Goal: Task Accomplishment & Management: Manage account settings

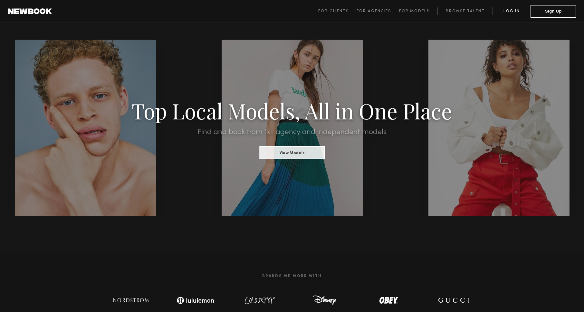
click at [515, 12] on link "Log in" at bounding box center [512, 11] width 38 height 8
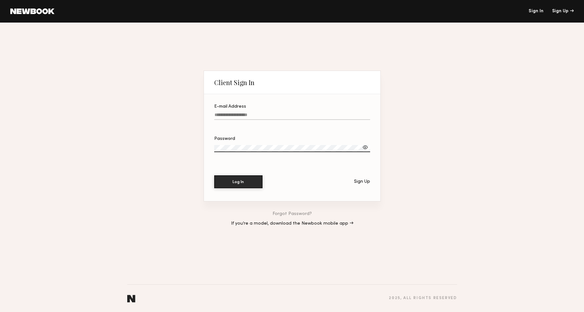
click at [271, 113] on input "E-mail Address" at bounding box center [292, 115] width 156 height 7
type input "**********"
click at [252, 176] on button "Log In" at bounding box center [238, 181] width 48 height 13
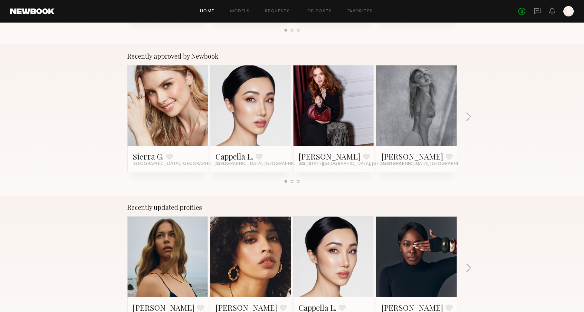
scroll to position [232, 0]
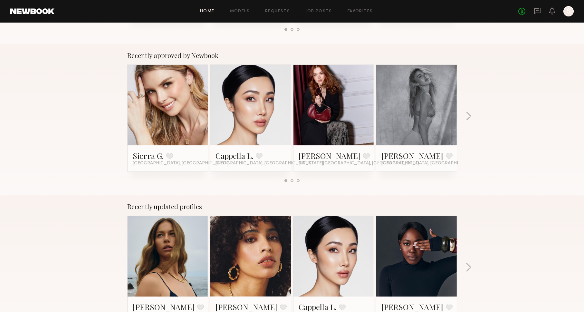
click at [241, 8] on div "Home Models Requests Job Posts Favorites Sign Out No fees up to $5,000 S" at bounding box center [314, 11] width 520 height 10
click at [241, 10] on link "Models" at bounding box center [240, 11] width 20 height 4
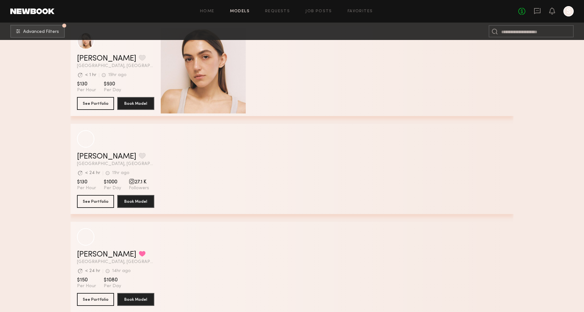
scroll to position [192, 0]
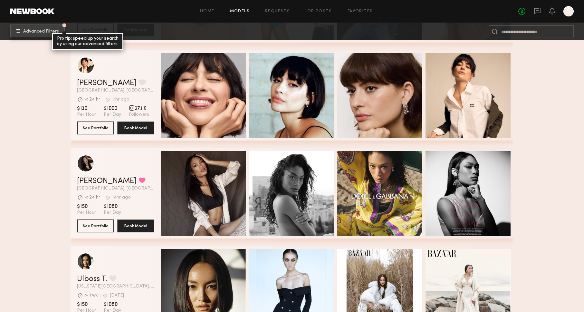
click at [48, 37] on button "Advanced Filters Pro tip: speed up your search by using our advanced filters." at bounding box center [37, 30] width 54 height 13
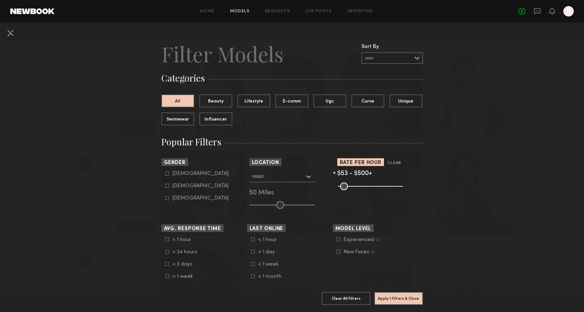
scroll to position [1, 0]
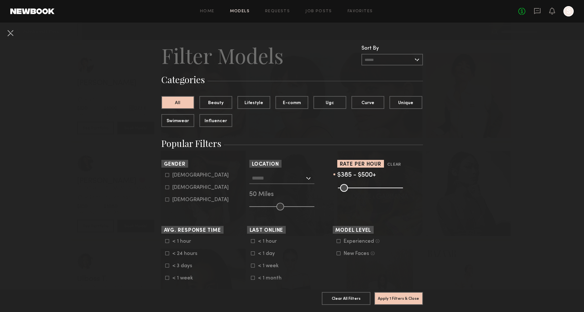
type input "***"
drag, startPoint x: 343, startPoint y: 190, endPoint x: 378, endPoint y: 191, distance: 34.5
click at [385, 189] on input "range" at bounding box center [370, 188] width 65 height 8
click at [169, 179] on form "[DEMOGRAPHIC_DATA] [DEMOGRAPHIC_DATA] [DEMOGRAPHIC_DATA]" at bounding box center [206, 187] width 82 height 30
click at [169, 177] on common-framework-checkbox "[DEMOGRAPHIC_DATA]" at bounding box center [206, 175] width 82 height 6
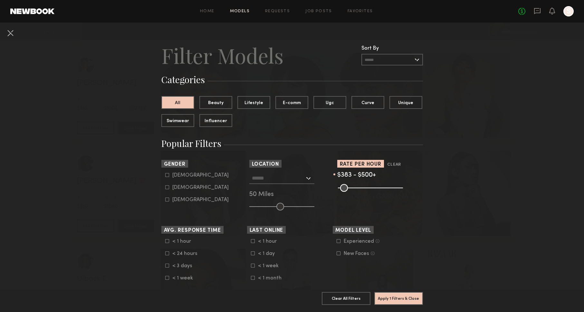
click at [168, 177] on icon at bounding box center [167, 175] width 4 height 4
drag, startPoint x: 167, startPoint y: 185, endPoint x: 169, endPoint y: 188, distance: 4.0
click at [167, 185] on common-framework-checkbox "[DEMOGRAPHIC_DATA]" at bounding box center [206, 188] width 82 height 6
click at [168, 187] on icon at bounding box center [167, 188] width 4 height 4
type input "*"
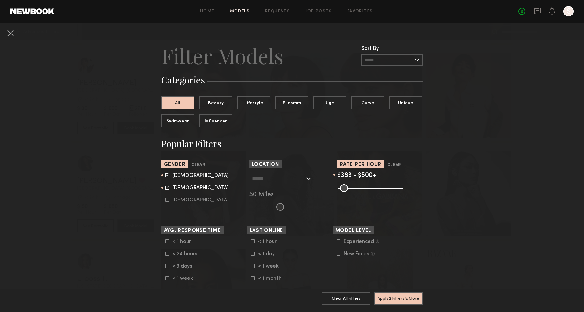
scroll to position [1, 0]
click at [168, 198] on common-framework-checkbox "[DEMOGRAPHIC_DATA]" at bounding box center [206, 200] width 82 height 6
click at [170, 200] on label "[DEMOGRAPHIC_DATA]" at bounding box center [196, 199] width 63 height 4
click at [296, 180] on input "text" at bounding box center [278, 177] width 53 height 11
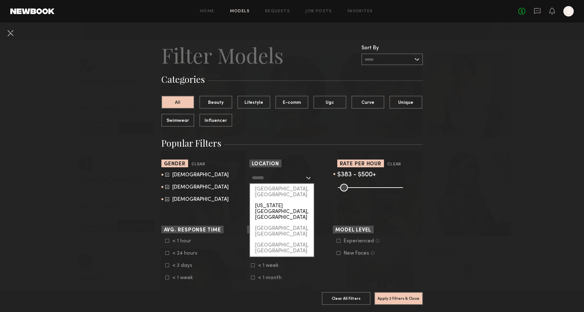
click at [278, 200] on div "[US_STATE][GEOGRAPHIC_DATA], [GEOGRAPHIC_DATA]" at bounding box center [282, 211] width 64 height 23
click at [296, 179] on input "**********" at bounding box center [278, 177] width 53 height 11
click at [294, 191] on div "[GEOGRAPHIC_DATA], [GEOGRAPHIC_DATA]" at bounding box center [282, 192] width 64 height 17
type input "**********"
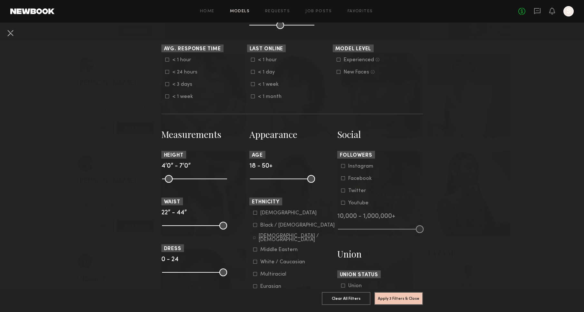
scroll to position [184, 0]
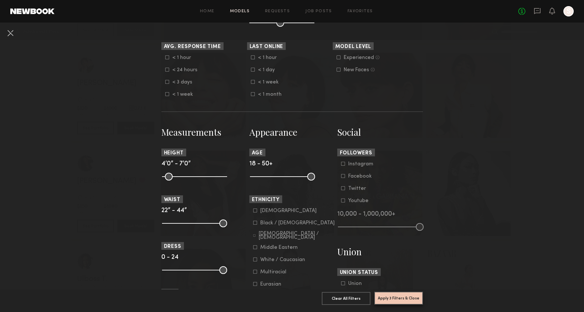
click at [392, 300] on button "Apply 3 Filters & Close" at bounding box center [399, 298] width 49 height 13
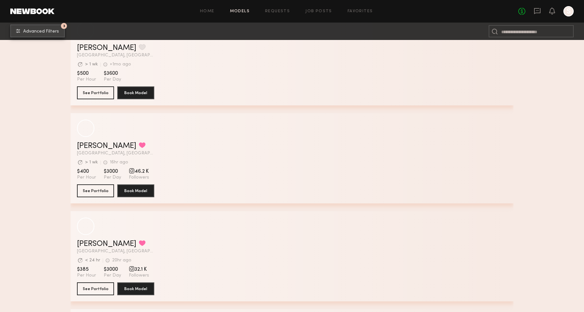
scroll to position [233, 0]
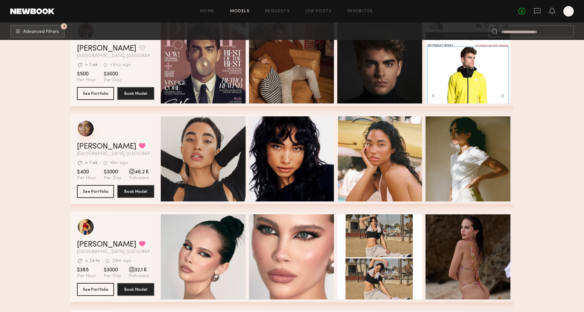
click at [78, 131] on div "grid" at bounding box center [85, 128] width 17 height 17
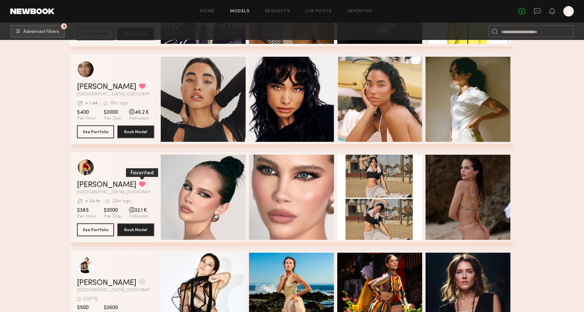
click at [139, 183] on button "grid" at bounding box center [142, 184] width 7 height 6
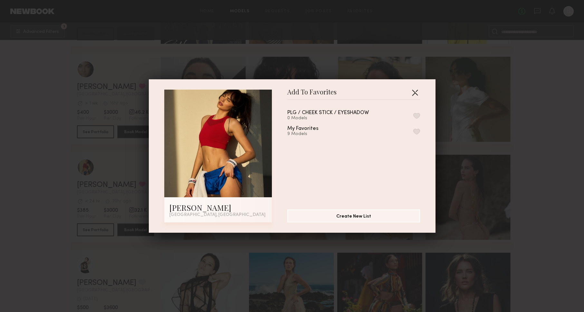
click at [413, 93] on button "button" at bounding box center [415, 92] width 10 height 10
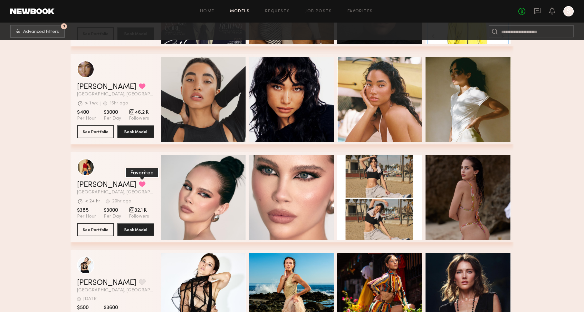
click at [139, 184] on button "grid" at bounding box center [142, 184] width 7 height 6
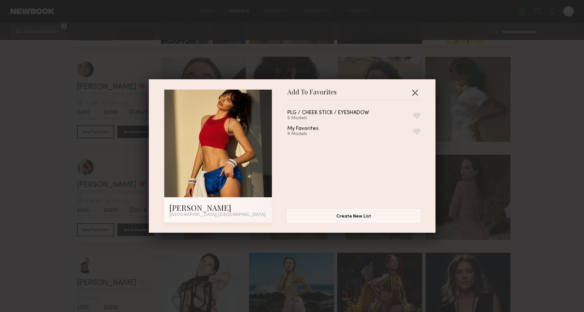
click at [414, 92] on button "button" at bounding box center [415, 92] width 10 height 10
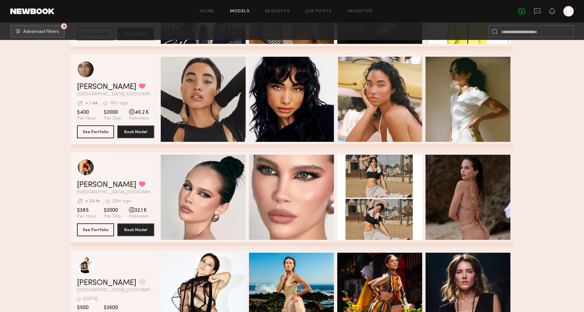
click at [141, 95] on span "[GEOGRAPHIC_DATA], [GEOGRAPHIC_DATA]" at bounding box center [115, 94] width 77 height 5
click at [139, 87] on button "grid" at bounding box center [142, 86] width 7 height 6
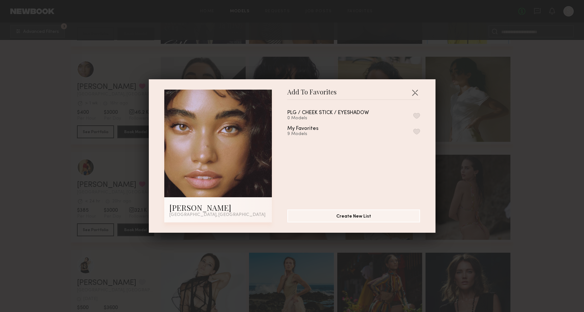
click at [418, 113] on button "button" at bounding box center [417, 116] width 7 height 6
click at [414, 93] on button "button" at bounding box center [415, 92] width 10 height 10
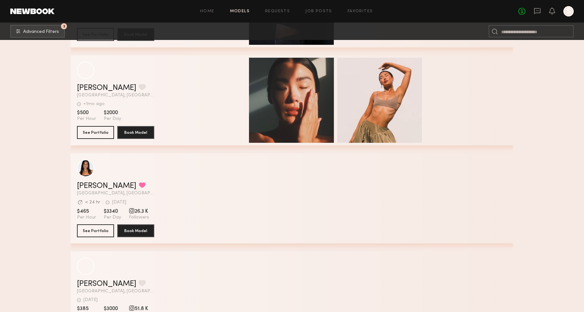
scroll to position [3138, 0]
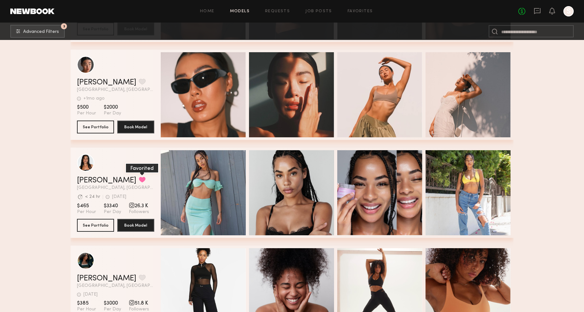
click at [139, 178] on button "grid" at bounding box center [142, 180] width 7 height 6
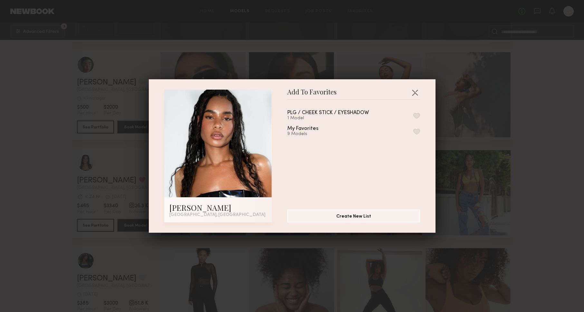
click at [416, 114] on button "button" at bounding box center [417, 116] width 7 height 6
click at [414, 91] on button "button" at bounding box center [415, 92] width 10 height 10
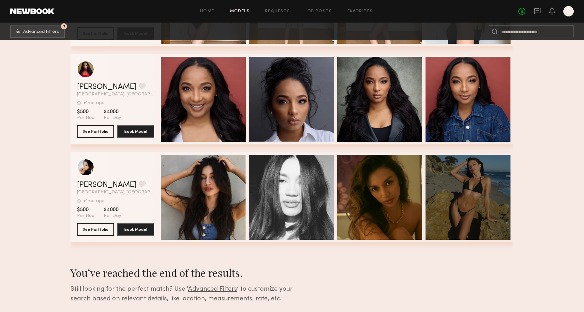
scroll to position [3761, 0]
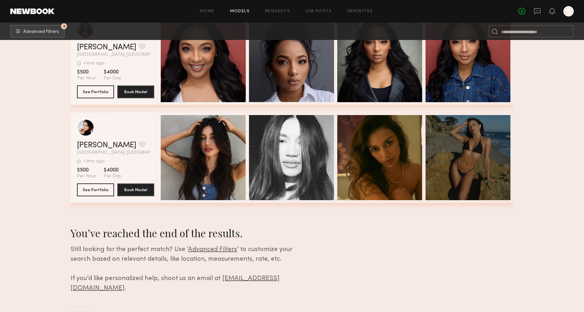
click at [210, 249] on span "Advanced Filters" at bounding box center [212, 250] width 49 height 6
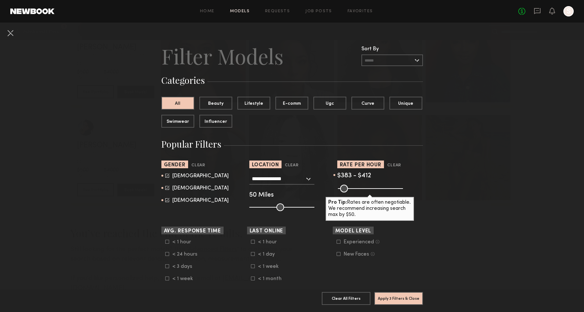
type input "***"
drag, startPoint x: 395, startPoint y: 188, endPoint x: 385, endPoint y: 189, distance: 9.8
click at [388, 189] on input "range" at bounding box center [370, 189] width 65 height 8
drag, startPoint x: 382, startPoint y: 190, endPoint x: 373, endPoint y: 190, distance: 9.0
click at [373, 190] on input "range" at bounding box center [370, 189] width 65 height 8
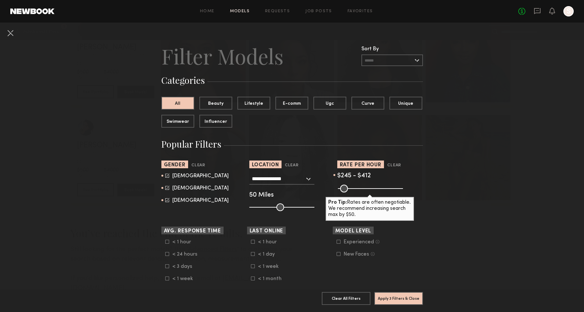
type input "***"
drag, startPoint x: 370, startPoint y: 190, endPoint x: 362, endPoint y: 233, distance: 43.9
click at [368, 190] on input "range" at bounding box center [370, 189] width 65 height 8
click at [400, 303] on button "Apply 3 Filters & Close" at bounding box center [399, 298] width 49 height 13
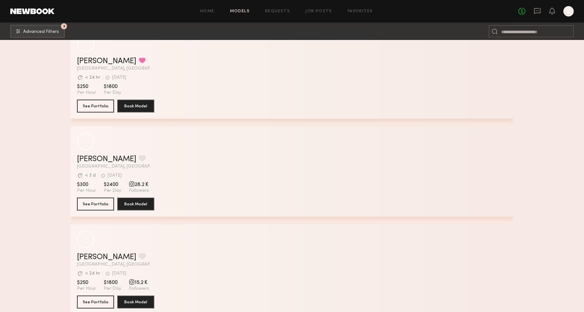
scroll to position [1593, 0]
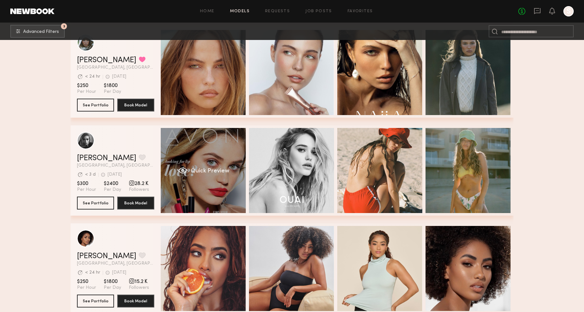
click at [186, 156] on div "Quick Preview" at bounding box center [203, 170] width 85 height 85
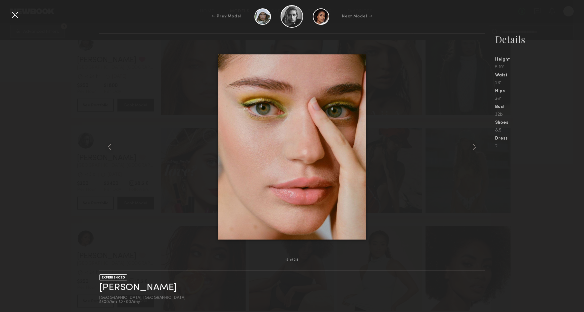
click at [15, 15] on div at bounding box center [15, 15] width 10 height 10
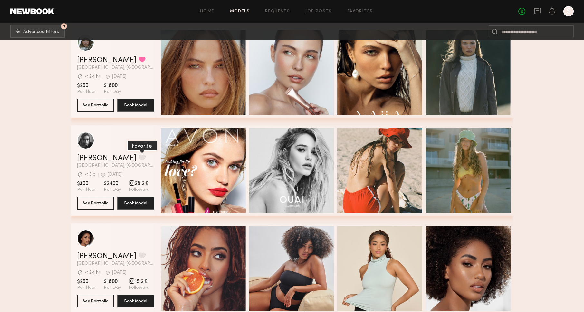
click at [139, 159] on button "grid" at bounding box center [142, 157] width 7 height 6
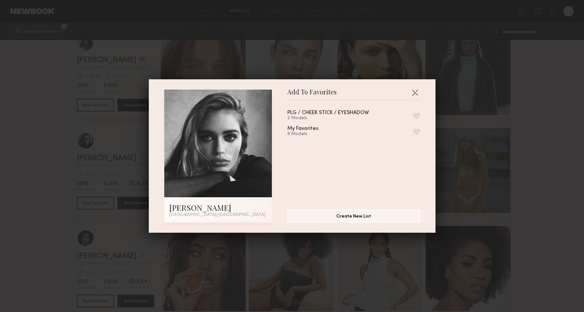
click at [416, 115] on button "button" at bounding box center [417, 116] width 7 height 6
click at [419, 91] on button "button" at bounding box center [415, 92] width 10 height 10
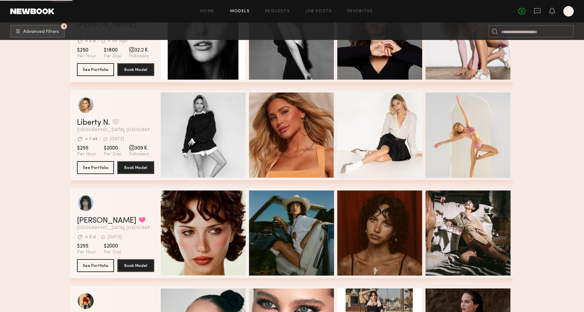
scroll to position [2001, 0]
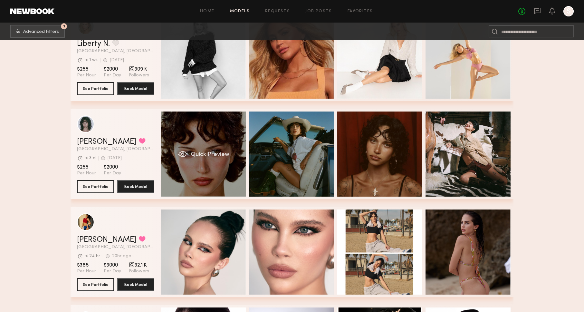
click at [172, 139] on div "Quick Preview" at bounding box center [203, 154] width 85 height 85
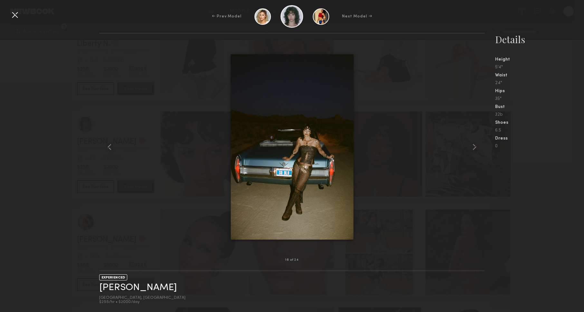
click at [75, 137] on div "16 of 24 EXPERIENCED [PERSON_NAME] [GEOGRAPHIC_DATA], [GEOGRAPHIC_DATA] $255/hr…" at bounding box center [292, 172] width 584 height 279
click at [12, 14] on div at bounding box center [15, 15] width 10 height 10
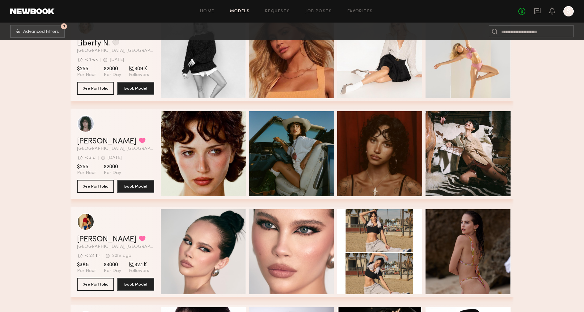
scroll to position [2009, 0]
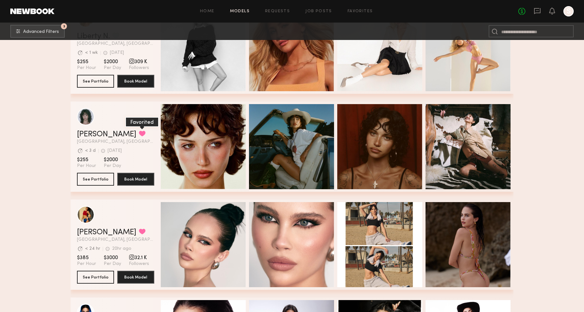
click at [139, 134] on button "grid" at bounding box center [142, 134] width 7 height 6
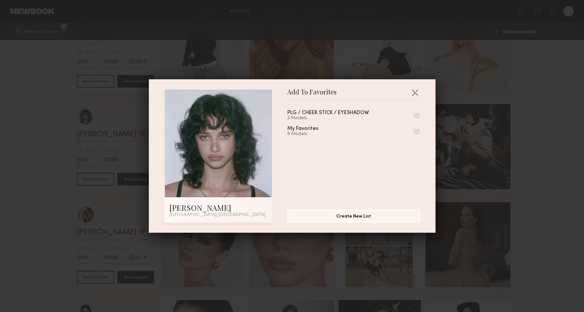
drag, startPoint x: 416, startPoint y: 116, endPoint x: 400, endPoint y: 171, distance: 57.8
click at [416, 116] on button "button" at bounding box center [417, 116] width 7 height 6
click at [559, 199] on div "Add To Favorites [PERSON_NAME] [GEOGRAPHIC_DATA], [GEOGRAPHIC_DATA] Add To Favo…" at bounding box center [292, 156] width 584 height 312
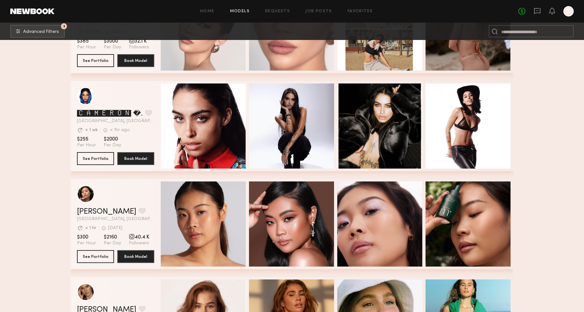
scroll to position [2225, 0]
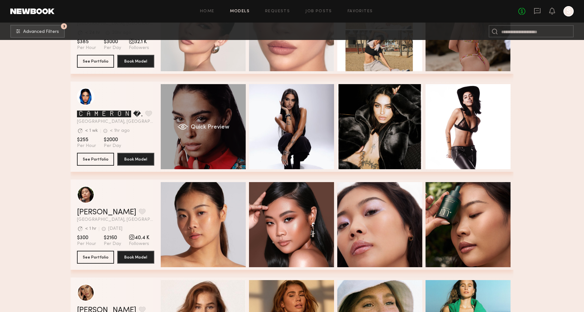
click at [210, 130] on span "Quick Preview" at bounding box center [210, 127] width 39 height 6
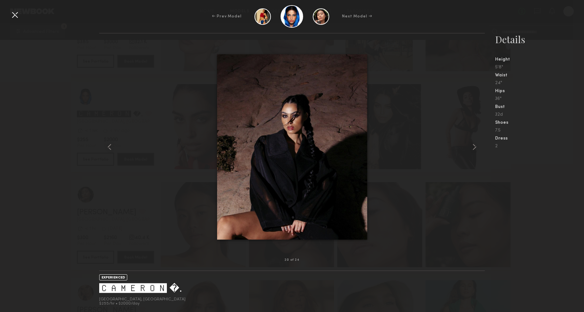
click at [506, 191] on nb-gallery-model-stats "Details Height 5'8" Waist 24" Hips 36" Bust 32d Shoes 7.5 Dress 2" at bounding box center [534, 172] width 99 height 279
click at [538, 199] on nb-gallery-model-stats "Details Height 5'8" Waist 24" Hips 36" Bust 32d Shoes 7.5 Dress 2" at bounding box center [534, 172] width 99 height 279
click at [15, 15] on div at bounding box center [15, 15] width 10 height 10
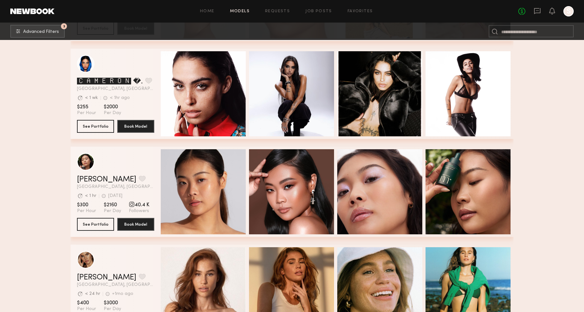
scroll to position [2258, 0]
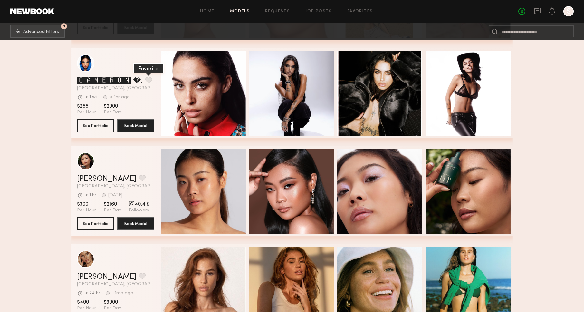
click at [150, 79] on button "grid" at bounding box center [148, 80] width 7 height 6
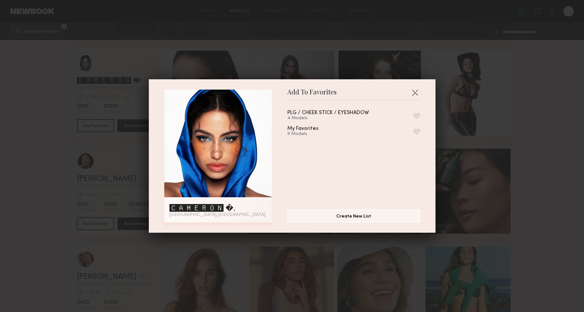
click at [414, 114] on button "button" at bounding box center [417, 116] width 7 height 6
click at [417, 89] on button "button" at bounding box center [415, 92] width 10 height 10
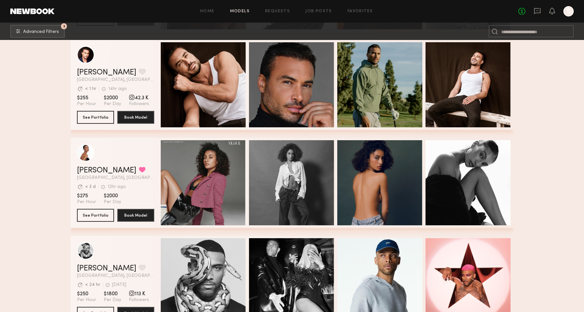
scroll to position [2858, 0]
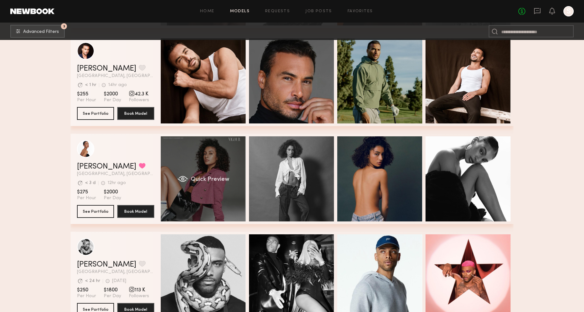
click at [185, 173] on div "Quick Preview" at bounding box center [203, 178] width 85 height 85
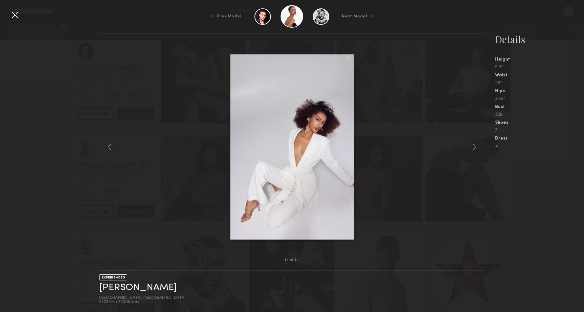
click at [25, 126] on div "14 of 24 EXPERIENCED [PERSON_NAME] [GEOGRAPHIC_DATA], [GEOGRAPHIC_DATA] $275/hr…" at bounding box center [292, 172] width 584 height 279
click at [15, 14] on div at bounding box center [15, 15] width 10 height 10
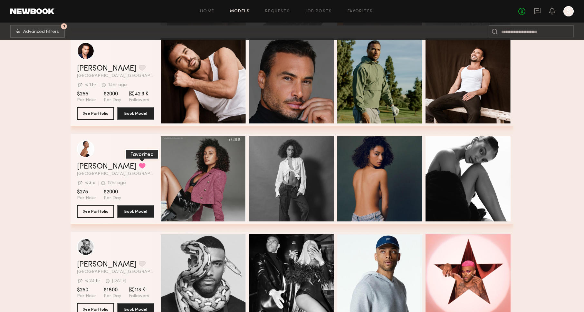
click at [139, 165] on button "grid" at bounding box center [142, 166] width 7 height 6
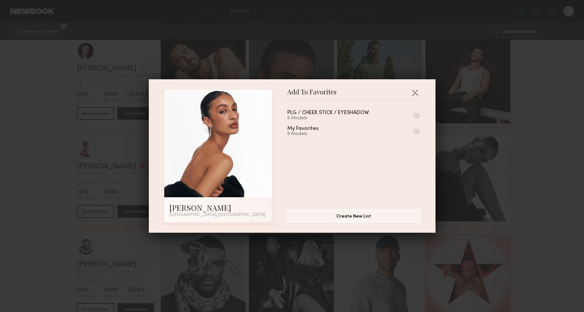
drag, startPoint x: 417, startPoint y: 116, endPoint x: 416, endPoint y: 139, distance: 23.3
click at [417, 116] on button "button" at bounding box center [417, 116] width 7 height 6
click at [418, 92] on button "button" at bounding box center [415, 92] width 10 height 10
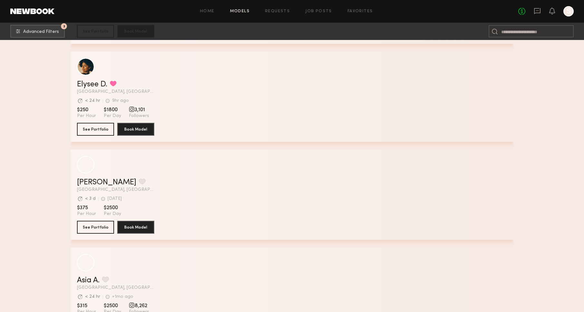
scroll to position [5791, 0]
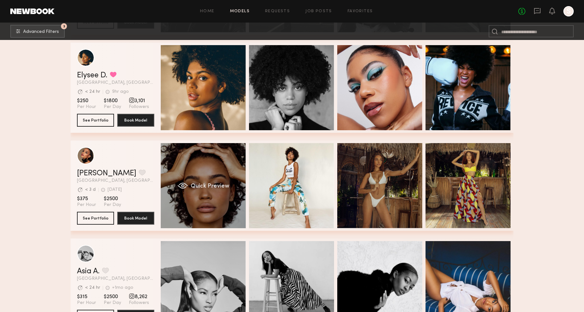
click at [182, 157] on div "Quick Preview" at bounding box center [203, 185] width 85 height 85
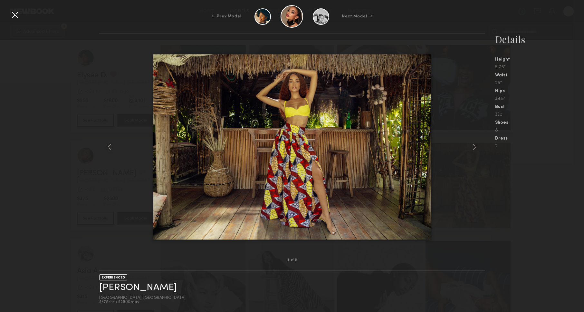
drag, startPoint x: 13, startPoint y: 13, endPoint x: 58, endPoint y: 73, distance: 75.1
click at [13, 13] on div at bounding box center [15, 15] width 10 height 10
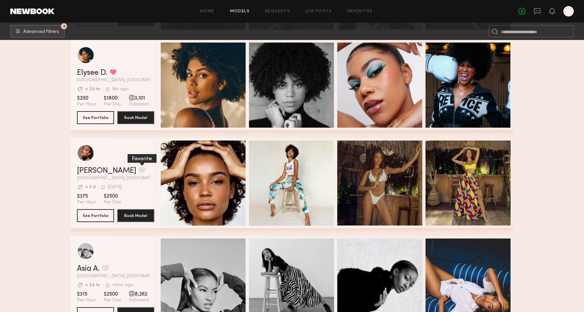
click at [139, 169] on button "grid" at bounding box center [142, 170] width 7 height 6
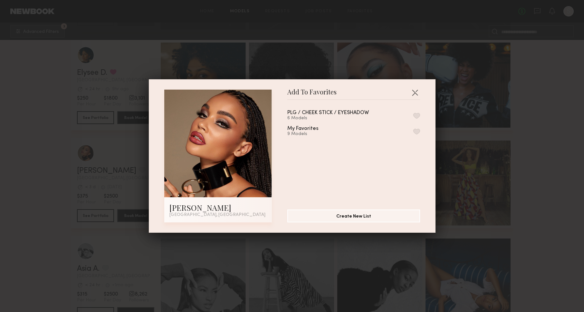
drag, startPoint x: 416, startPoint y: 115, endPoint x: 415, endPoint y: 118, distance: 3.2
click at [416, 115] on button "button" at bounding box center [417, 116] width 7 height 6
click at [417, 92] on button "button" at bounding box center [415, 92] width 10 height 10
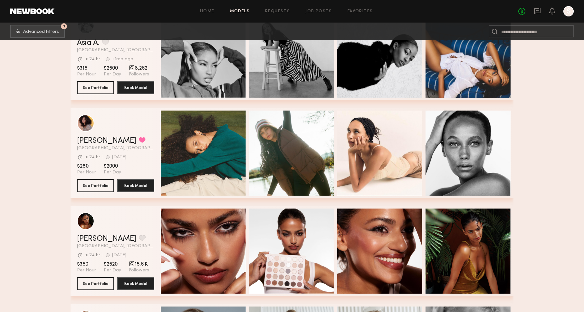
scroll to position [6029, 0]
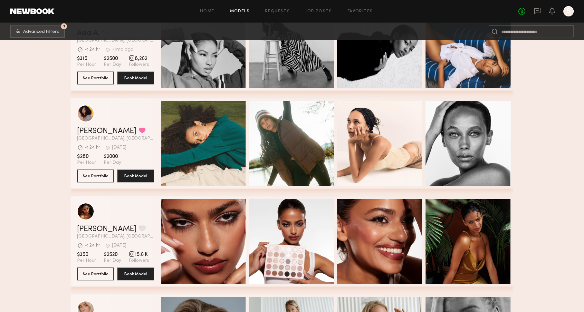
scroll to position [6028, 0]
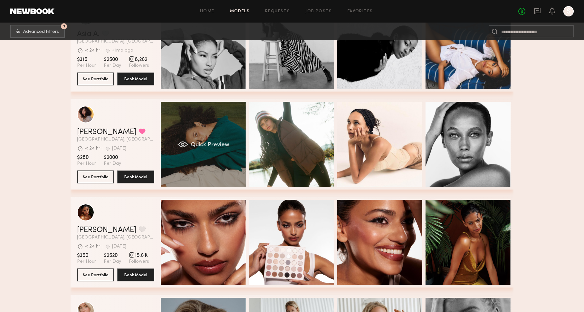
click at [172, 127] on div "Quick Preview" at bounding box center [203, 144] width 85 height 85
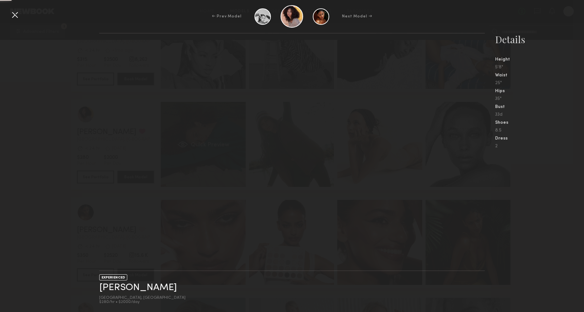
scroll to position [0, 0]
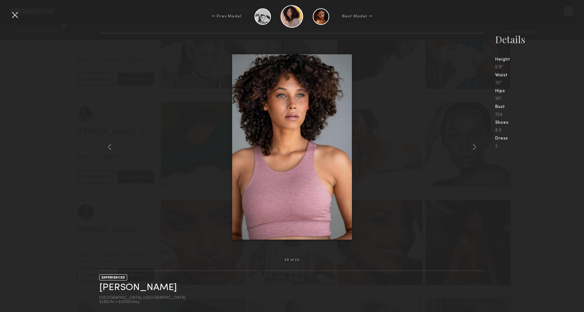
click at [57, 151] on div "20 of 24 EXPERIENCED [PERSON_NAME] [GEOGRAPHIC_DATA], [GEOGRAPHIC_DATA] $280/hr…" at bounding box center [292, 172] width 584 height 279
click at [16, 14] on div at bounding box center [15, 15] width 10 height 10
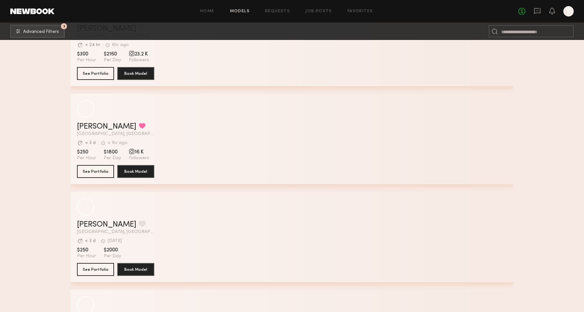
scroll to position [8503, 0]
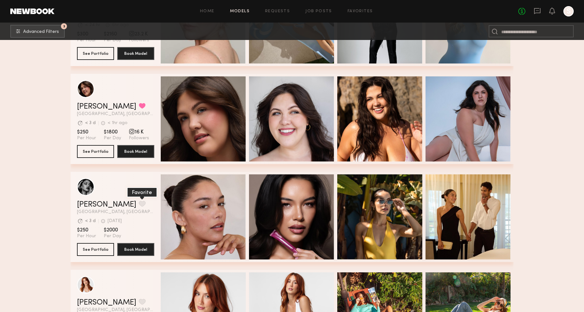
click at [139, 202] on button "grid" at bounding box center [142, 204] width 7 height 6
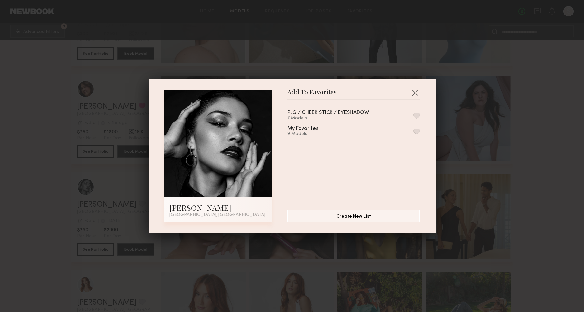
click at [417, 118] on button "button" at bounding box center [417, 116] width 7 height 6
drag, startPoint x: 413, startPoint y: 92, endPoint x: 375, endPoint y: 118, distance: 46.3
click at [413, 92] on button "button" at bounding box center [415, 92] width 10 height 10
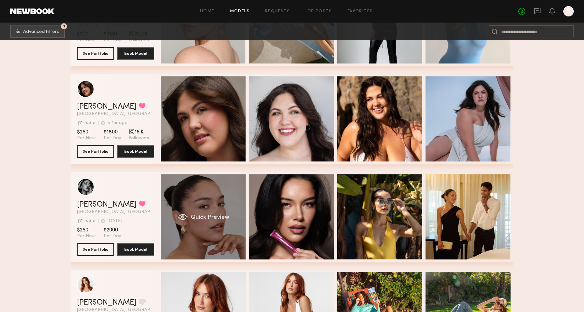
click at [221, 193] on div "Quick Preview" at bounding box center [203, 216] width 85 height 85
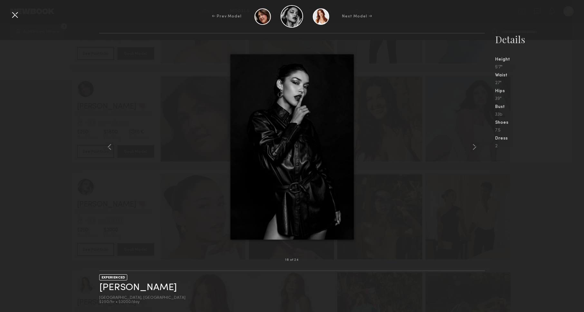
click at [12, 17] on div at bounding box center [15, 15] width 10 height 10
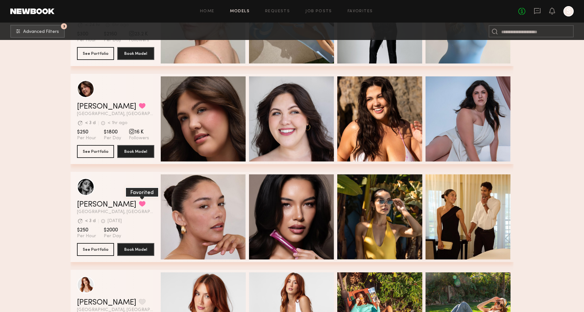
click at [139, 201] on button "grid" at bounding box center [142, 204] width 7 height 6
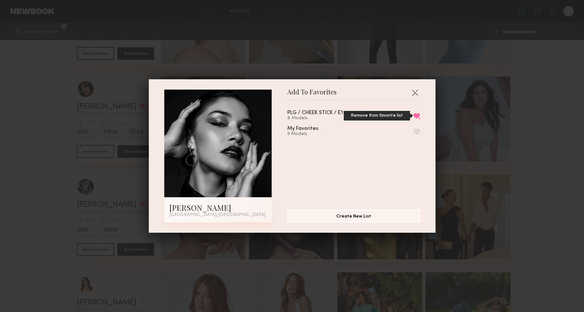
click at [415, 118] on button "Remove from favorite list" at bounding box center [417, 116] width 7 height 6
click at [414, 93] on button "button" at bounding box center [415, 92] width 10 height 10
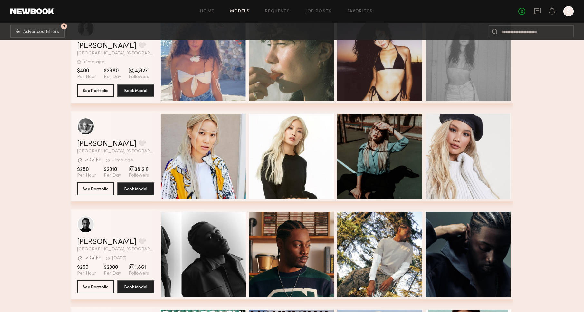
scroll to position [11505, 0]
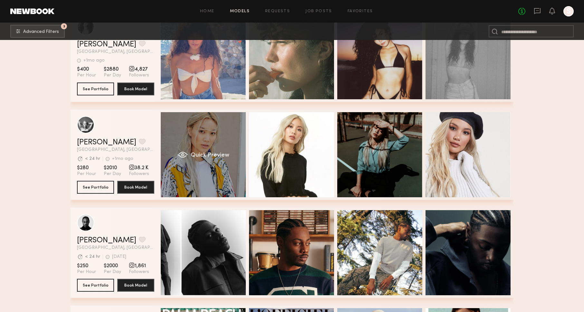
click at [182, 169] on div "Quick Preview" at bounding box center [203, 154] width 85 height 85
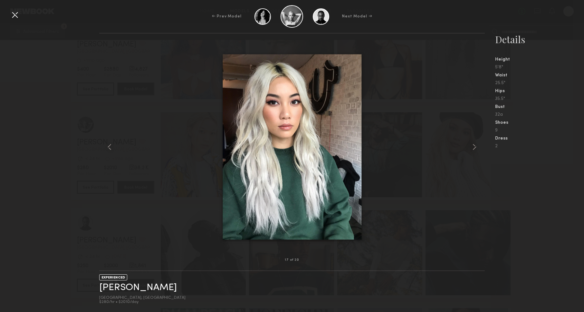
click at [15, 14] on div at bounding box center [15, 15] width 10 height 10
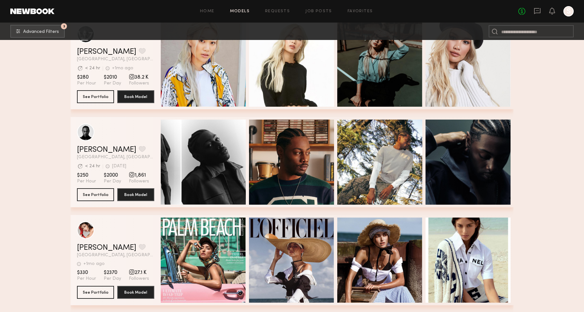
scroll to position [11659, 0]
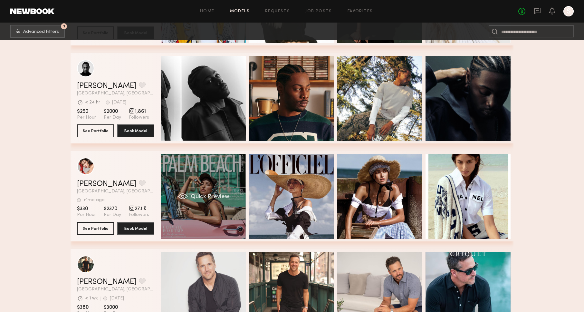
click at [222, 201] on div "Quick Preview" at bounding box center [203, 196] width 85 height 85
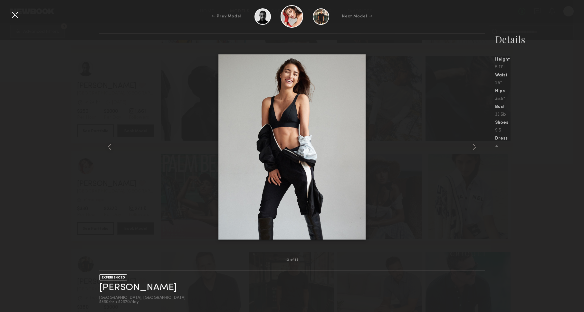
click at [16, 16] on div at bounding box center [15, 15] width 10 height 10
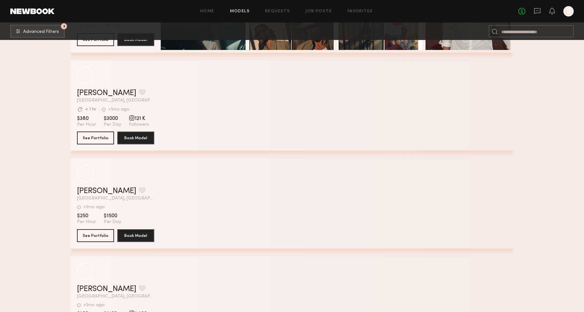
scroll to position [13318, 0]
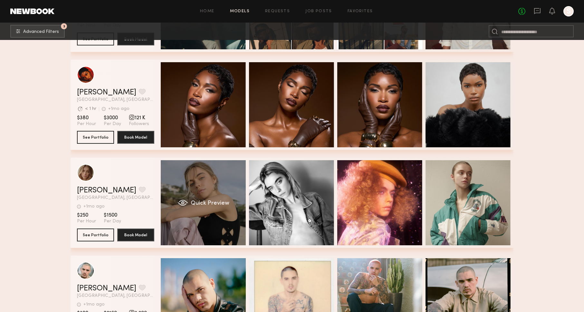
click at [183, 206] on div "Quick Preview" at bounding box center [203, 202] width 85 height 85
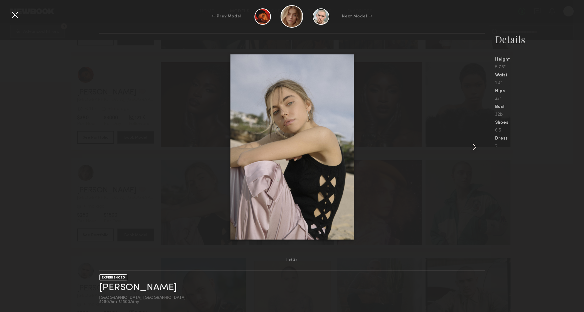
click at [475, 144] on common-icon at bounding box center [475, 147] width 10 height 10
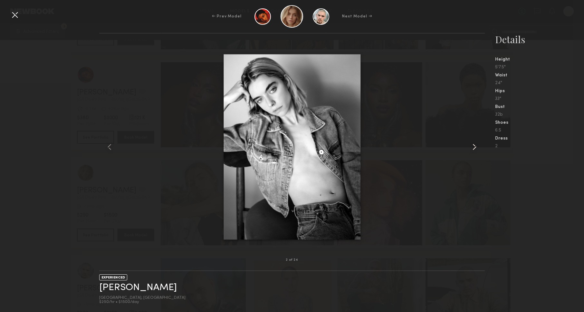
click at [475, 144] on common-icon at bounding box center [475, 147] width 10 height 10
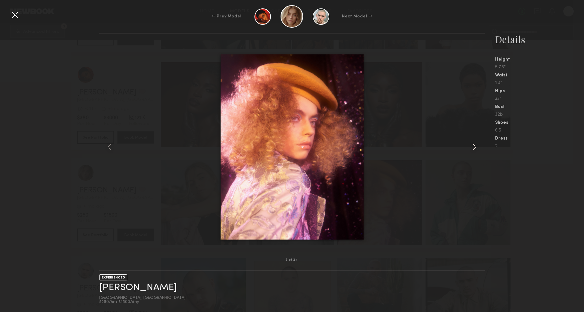
click at [475, 144] on common-icon at bounding box center [475, 147] width 10 height 10
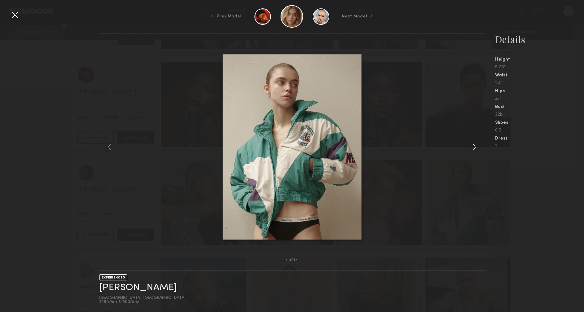
click at [475, 144] on common-icon at bounding box center [475, 147] width 10 height 10
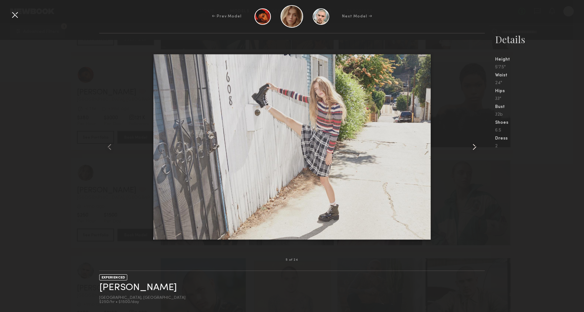
click at [475, 144] on common-icon at bounding box center [475, 147] width 10 height 10
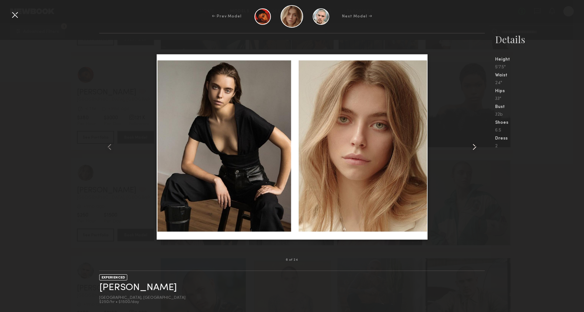
click at [475, 144] on common-icon at bounding box center [475, 147] width 10 height 10
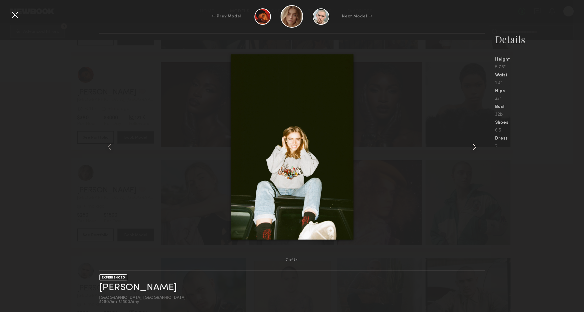
click at [475, 144] on common-icon at bounding box center [475, 147] width 10 height 10
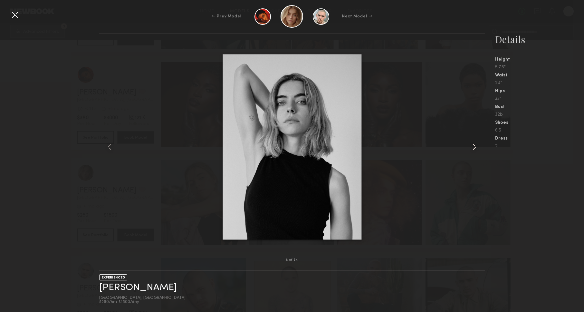
click at [475, 144] on common-icon at bounding box center [475, 147] width 10 height 10
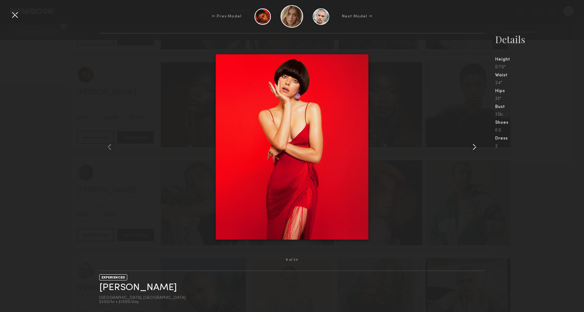
click at [475, 144] on common-icon at bounding box center [475, 147] width 10 height 10
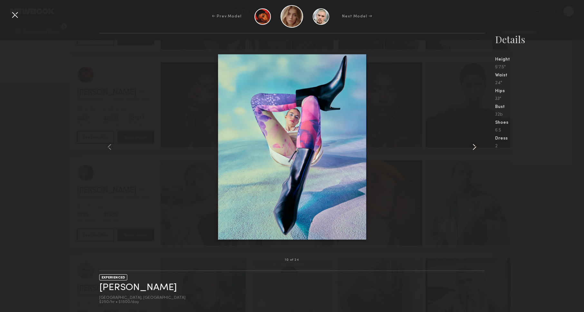
click at [475, 144] on common-icon at bounding box center [475, 147] width 10 height 10
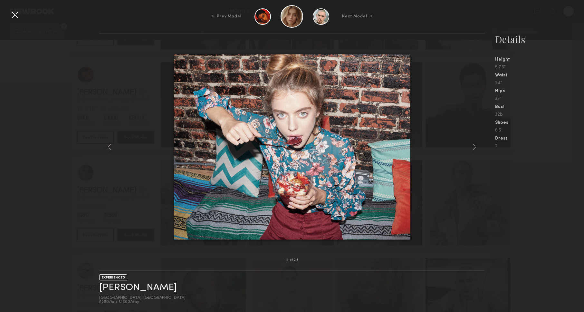
click at [574, 195] on nb-gallery-model-stats "Details Height 5'7.5" Waist 24" Hips 33" Bust 32b Shoes 6.5 Dress 2" at bounding box center [534, 172] width 99 height 279
click at [553, 195] on nb-gallery-model-stats "Details Height 5'7.5" Waist 24" Hips 33" Bust 32b Shoes 6.5 Dress 2" at bounding box center [534, 172] width 99 height 279
click at [14, 15] on div at bounding box center [15, 15] width 10 height 10
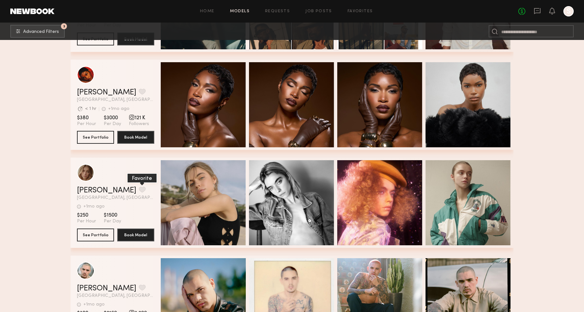
click at [139, 187] on button "grid" at bounding box center [142, 190] width 7 height 6
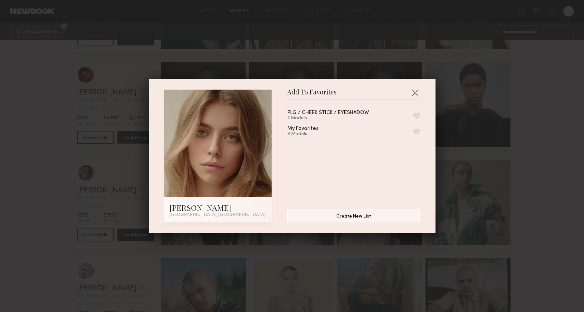
click at [416, 115] on button "button" at bounding box center [417, 116] width 7 height 6
drag, startPoint x: 555, startPoint y: 224, endPoint x: 546, endPoint y: 225, distance: 8.7
click at [555, 224] on div "Add To Favorites [PERSON_NAME] [GEOGRAPHIC_DATA], [GEOGRAPHIC_DATA] Add To Favo…" at bounding box center [292, 156] width 584 height 312
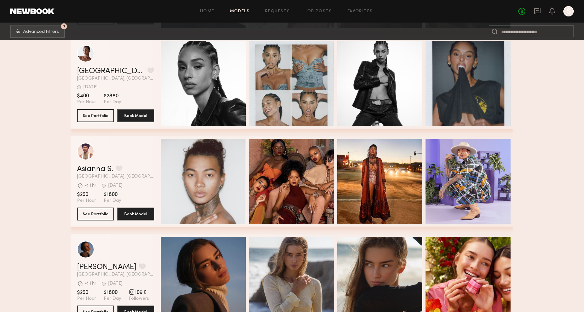
scroll to position [13927, 0]
click at [117, 167] on button "grid" at bounding box center [119, 169] width 7 height 6
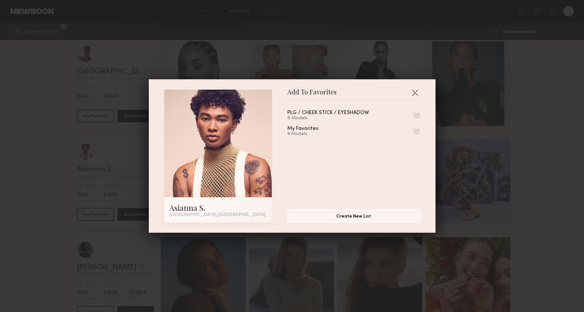
click at [416, 116] on button "button" at bounding box center [417, 116] width 7 height 6
click at [412, 93] on button "button" at bounding box center [415, 92] width 10 height 10
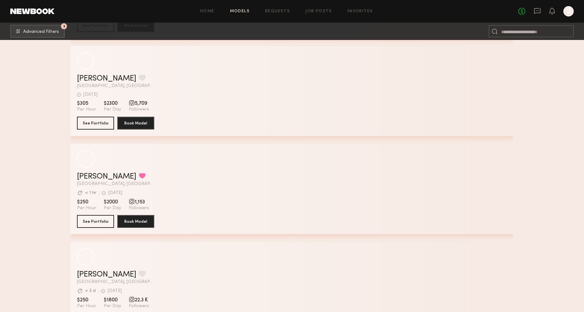
scroll to position [20094, 0]
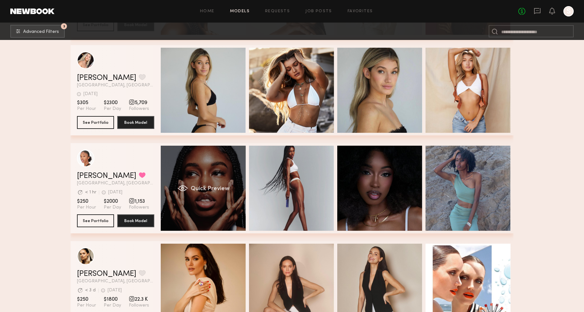
click at [183, 187] on div "grid" at bounding box center [183, 188] width 11 height 6
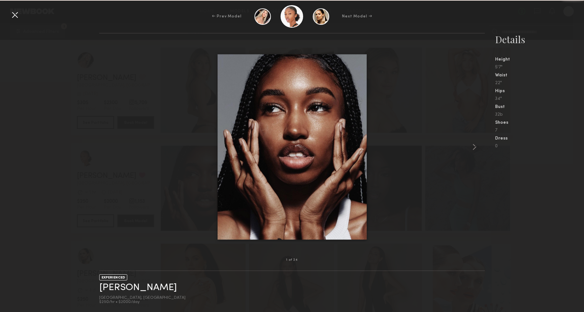
scroll to position [20094, 0]
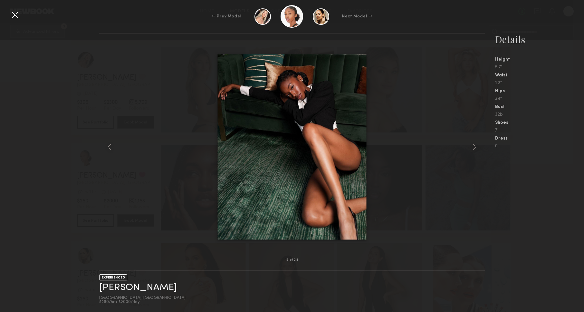
click at [16, 15] on div at bounding box center [15, 15] width 10 height 10
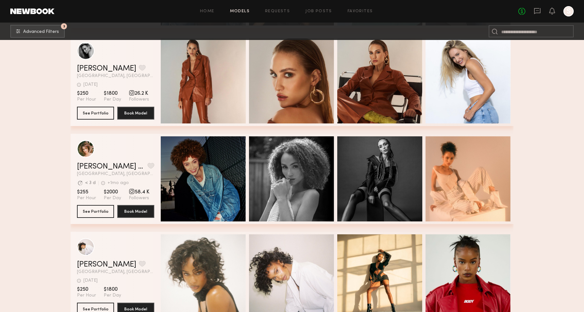
scroll to position [21149, 0]
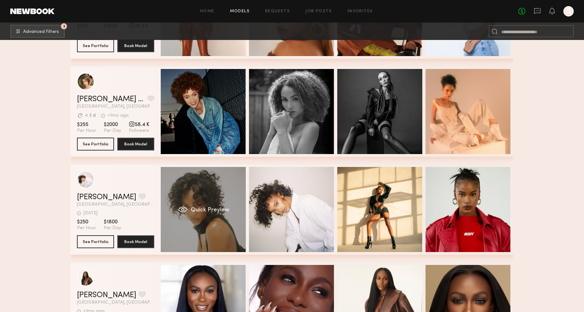
click at [202, 192] on div "Quick Preview" at bounding box center [203, 209] width 85 height 85
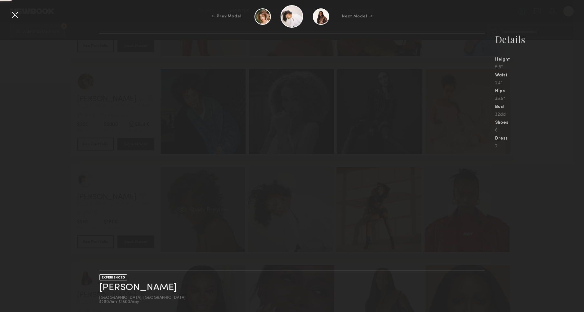
scroll to position [0, 1]
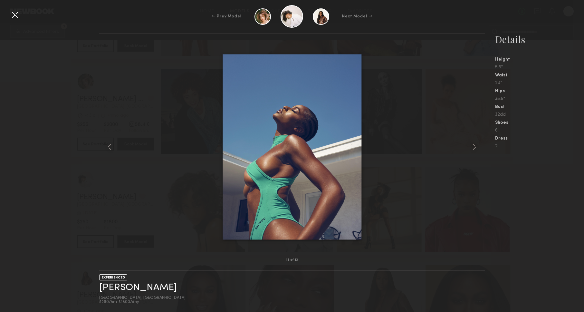
click at [18, 16] on div at bounding box center [15, 15] width 10 height 10
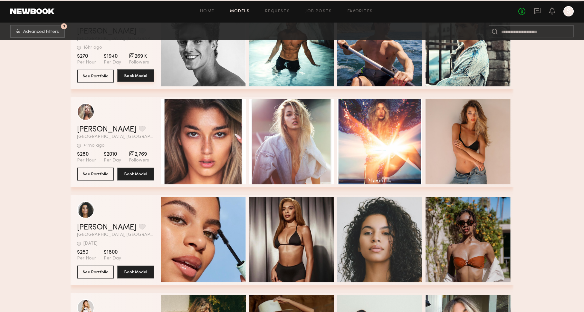
scroll to position [22143, 0]
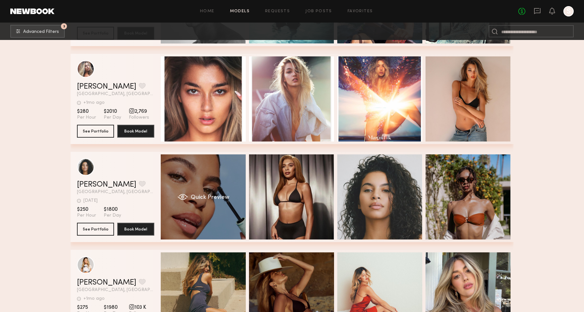
click at [210, 171] on div "Quick Preview" at bounding box center [203, 196] width 85 height 85
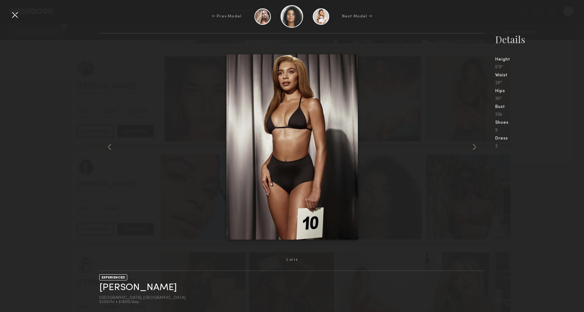
click at [76, 123] on div "2 of 14 EXPERIENCED [PERSON_NAME] [GEOGRAPHIC_DATA], [GEOGRAPHIC_DATA] $250/hr …" at bounding box center [292, 172] width 584 height 279
click at [17, 16] on div at bounding box center [15, 15] width 10 height 10
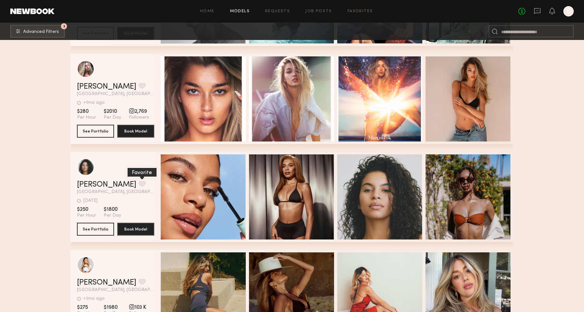
click at [139, 185] on button "grid" at bounding box center [142, 184] width 7 height 6
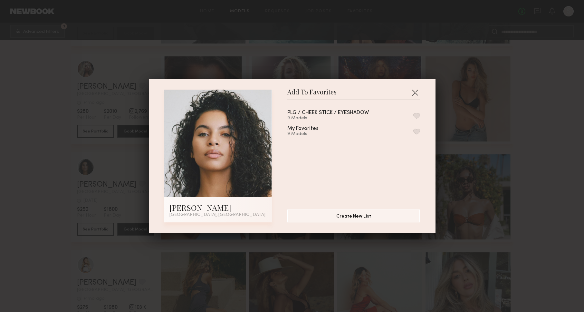
click at [419, 117] on button "button" at bounding box center [417, 116] width 7 height 6
click at [417, 90] on button "button" at bounding box center [415, 92] width 10 height 10
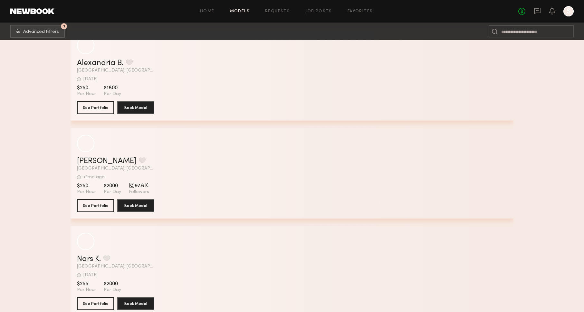
scroll to position [27021, 0]
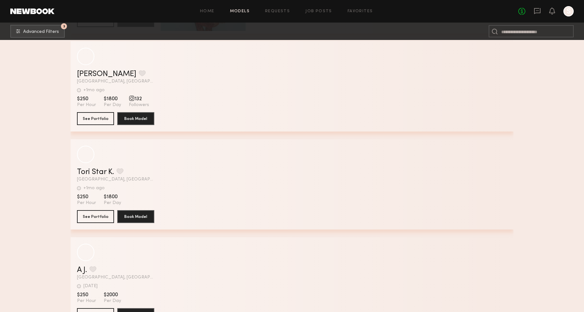
scroll to position [31007, 0]
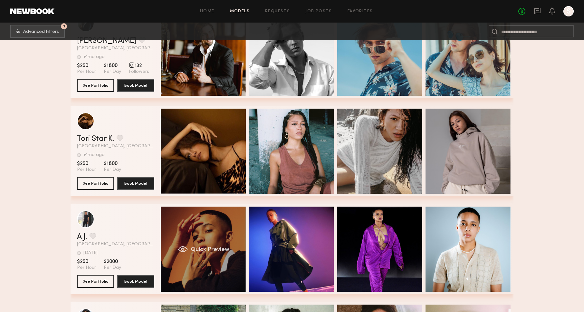
click at [194, 270] on div "Quick Preview" at bounding box center [203, 249] width 85 height 85
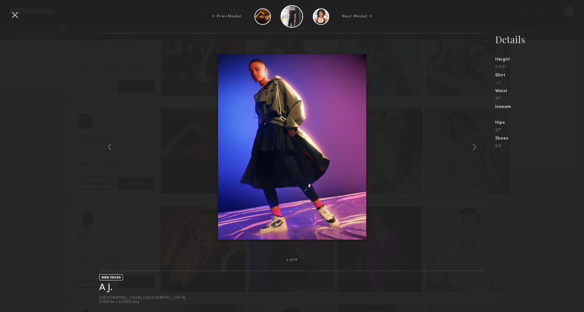
click at [97, 243] on div "2 of 15 NEW FACES A J. Los Angeles, CA $250/hr • $2000/day Details Height 5'9.5…" at bounding box center [292, 172] width 584 height 279
click at [44, 229] on div "2 of 15 NEW FACES A J. Los Angeles, CA $250/hr • $2000/day Details Height 5'9.5…" at bounding box center [292, 172] width 584 height 279
click at [16, 17] on div at bounding box center [15, 15] width 10 height 10
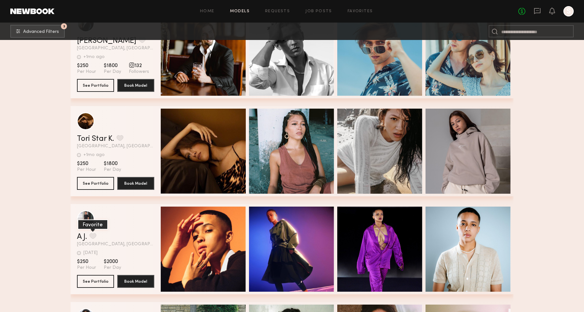
click at [96, 238] on button "grid" at bounding box center [93, 236] width 7 height 6
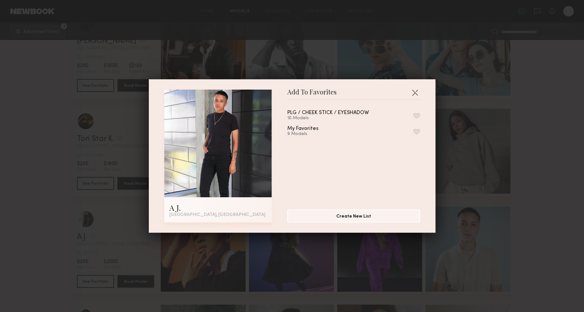
click at [420, 113] on div "PLG / CHEEK STICK / EYESHADOW 10 Models My Favorites 9 Models" at bounding box center [356, 152] width 139 height 94
click at [418, 114] on button "button" at bounding box center [417, 116] width 7 height 6
click at [517, 229] on div "Add To Favorites A J. Los Angeles, CA Add To Favorites PLG / CHEEK STICK / EYES…" at bounding box center [292, 156] width 584 height 312
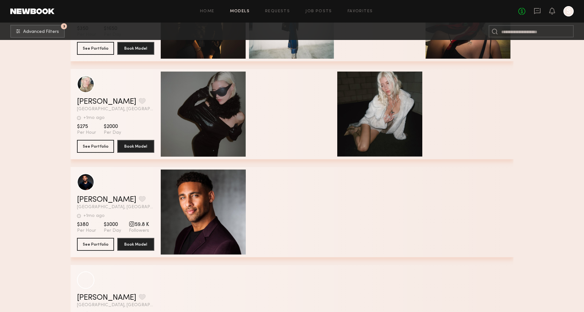
scroll to position [33120, 0]
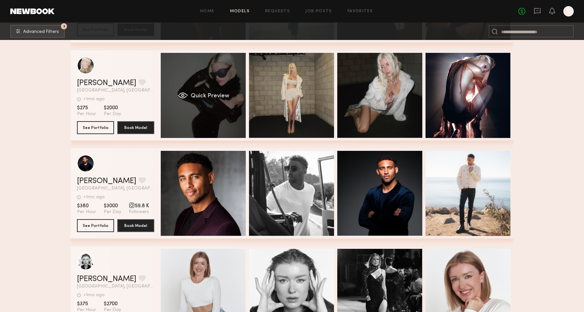
click at [202, 109] on div "Quick Preview" at bounding box center [203, 95] width 85 height 85
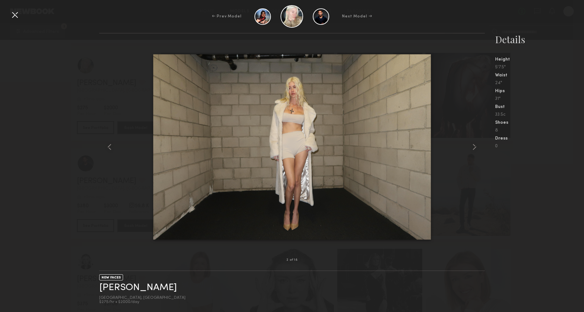
click at [76, 230] on div "2 of 18 NEW FACES Jaclyn F. Los Angeles, CA $275/hr • $2000/day Details Height …" at bounding box center [292, 172] width 584 height 279
click at [17, 16] on div at bounding box center [15, 15] width 10 height 10
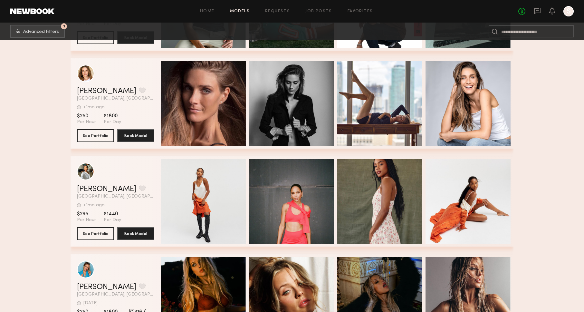
scroll to position [33798, 0]
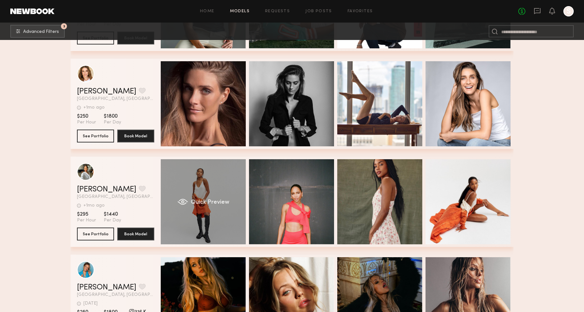
click at [205, 179] on div "Quick Preview" at bounding box center [203, 201] width 85 height 85
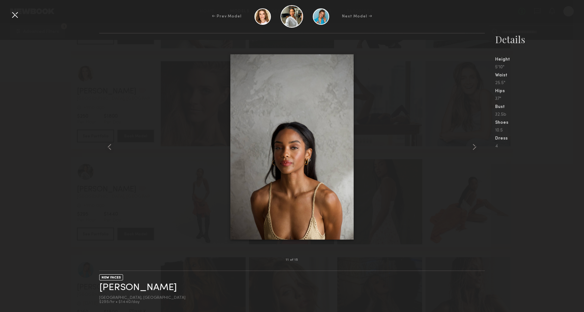
click at [87, 200] on div "11 of 15 NEW FACES Shalise F. Los Angeles, CA $295/hr • $1440/day Details Heigh…" at bounding box center [292, 172] width 584 height 279
click at [48, 197] on div "11 of 15 NEW FACES Shalise F. Los Angeles, CA $295/hr • $1440/day Details Heigh…" at bounding box center [292, 172] width 584 height 279
click at [15, 14] on div at bounding box center [15, 15] width 10 height 10
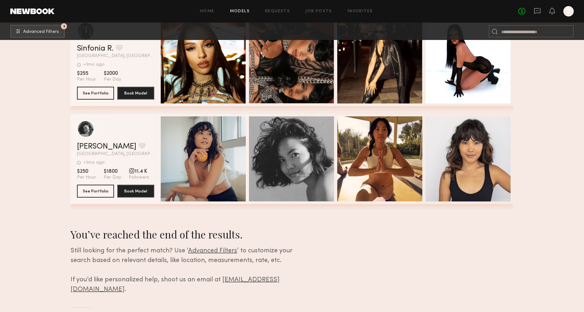
scroll to position [35311, 0]
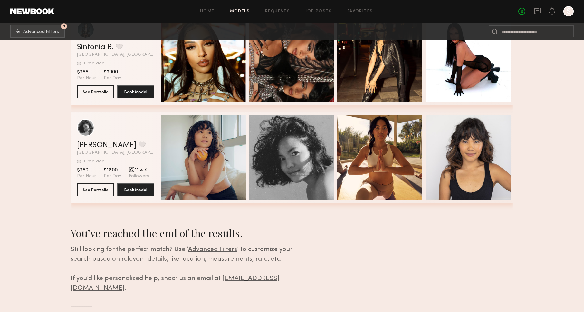
click at [221, 255] on div "Still looking for the perfect match? Use ‘ Advanced Filters ’ to customize your…" at bounding box center [192, 269] width 243 height 48
click at [219, 251] on span "Advanced Filters" at bounding box center [212, 250] width 49 height 6
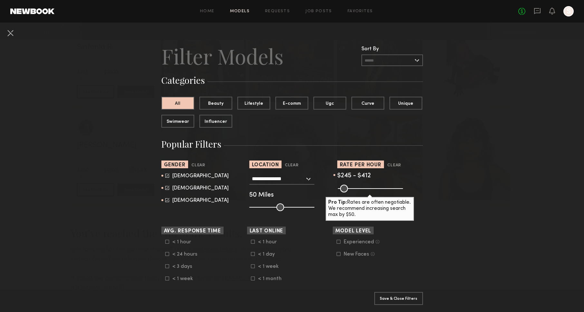
scroll to position [0, 0]
drag, startPoint x: 390, startPoint y: 189, endPoint x: 368, endPoint y: 189, distance: 22.6
click at [368, 189] on input "range" at bounding box center [370, 188] width 65 height 8
drag, startPoint x: 366, startPoint y: 189, endPoint x: 370, endPoint y: 189, distance: 4.2
type input "***"
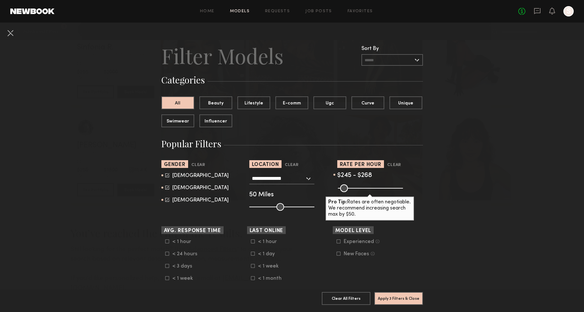
click at [371, 189] on input "range" at bounding box center [370, 188] width 65 height 8
type input "***"
click at [355, 190] on input "range" at bounding box center [370, 188] width 65 height 8
type input "***"
click at [368, 189] on input "range" at bounding box center [370, 188] width 65 height 8
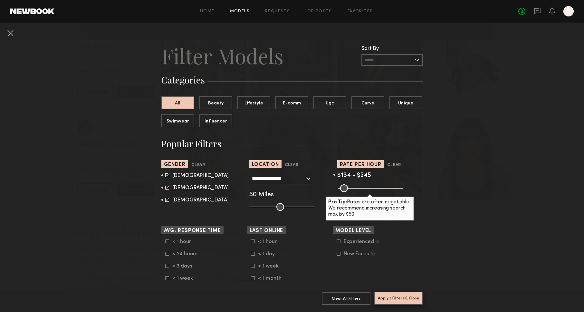
click at [408, 298] on button "Apply 3 Filters & Close" at bounding box center [399, 298] width 49 height 13
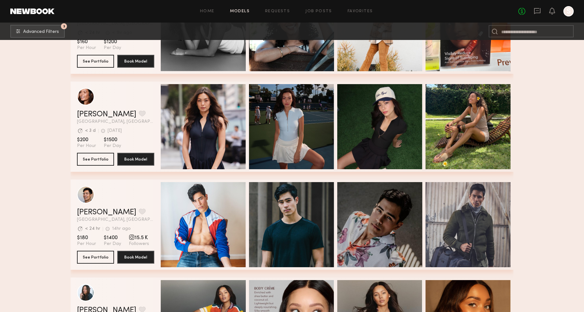
scroll to position [1157, 0]
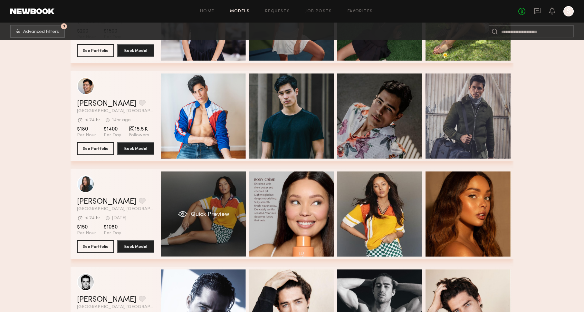
click at [188, 187] on div "Quick Preview" at bounding box center [203, 213] width 85 height 85
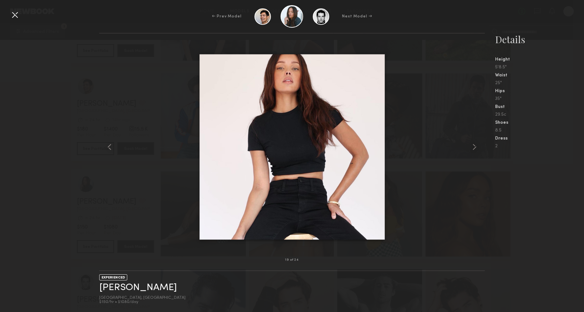
drag, startPoint x: 132, startPoint y: 200, endPoint x: 84, endPoint y: 201, distance: 48.1
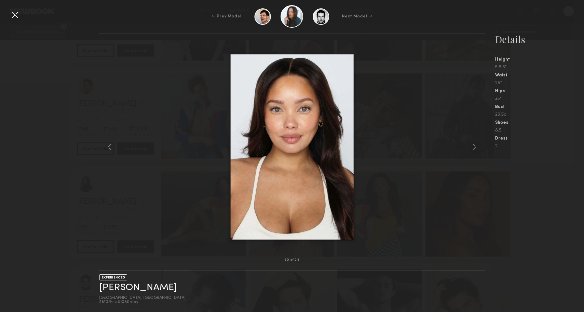
click at [60, 205] on div "20 of 24 EXPERIENCED Tyrie R. Los Angeles, CA $150/hr • $1080/day Details Heigh…" at bounding box center [292, 172] width 584 height 279
click at [17, 15] on div at bounding box center [15, 15] width 10 height 10
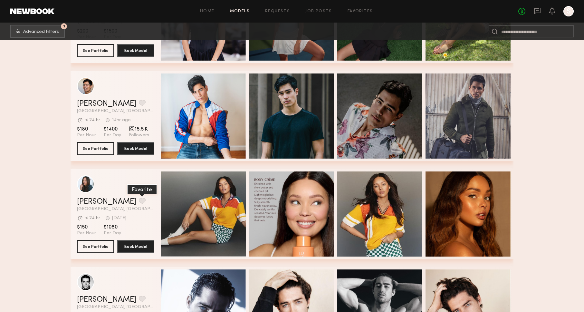
click at [139, 200] on button "grid" at bounding box center [142, 201] width 7 height 6
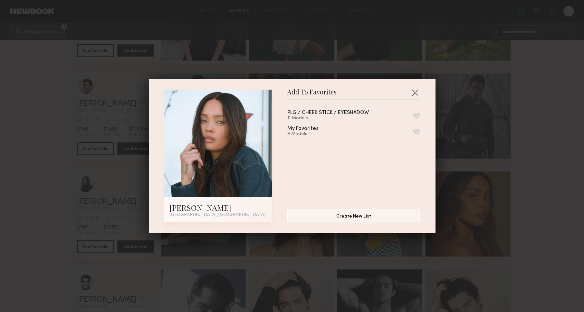
click at [419, 118] on button "button" at bounding box center [417, 116] width 7 height 6
click at [416, 93] on button "button" at bounding box center [415, 92] width 10 height 10
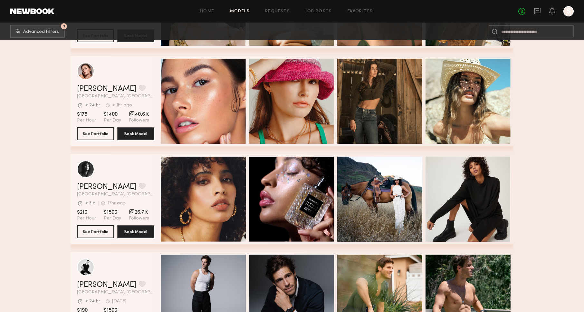
scroll to position [1571, 0]
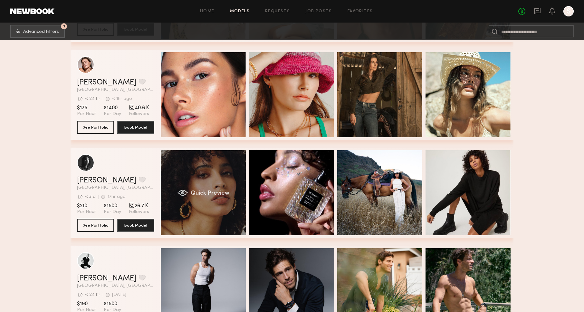
click at [189, 168] on div "Quick Preview" at bounding box center [203, 192] width 85 height 85
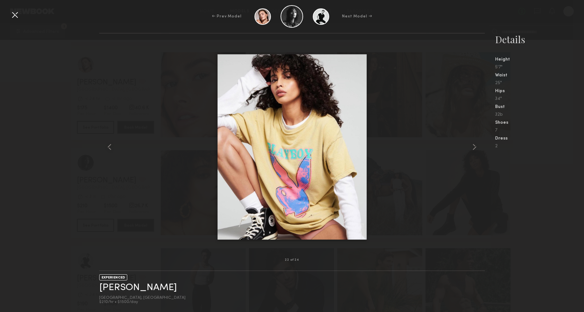
click at [30, 189] on div "22 of 24 EXPERIENCED Jesi L. Los Angeles, CA $210/hr • $1500/day Details Height…" at bounding box center [292, 172] width 584 height 279
click at [11, 14] on div at bounding box center [15, 15] width 10 height 10
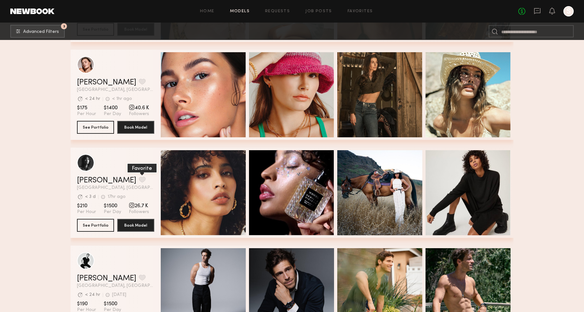
click at [139, 179] on button "grid" at bounding box center [142, 180] width 7 height 6
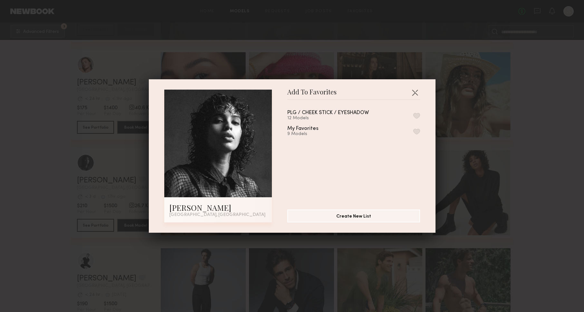
click at [417, 116] on button "button" at bounding box center [417, 116] width 7 height 6
drag, startPoint x: 415, startPoint y: 92, endPoint x: 445, endPoint y: 122, distance: 41.7
click at [415, 93] on button "button" at bounding box center [415, 92] width 10 height 10
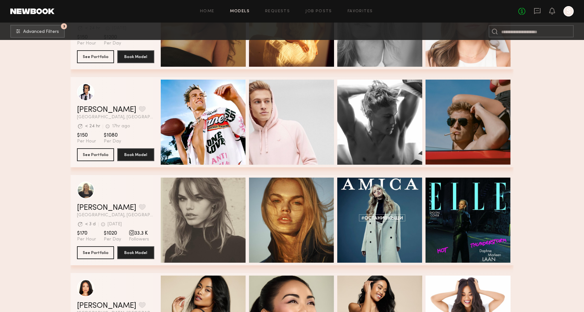
scroll to position [2532, 0]
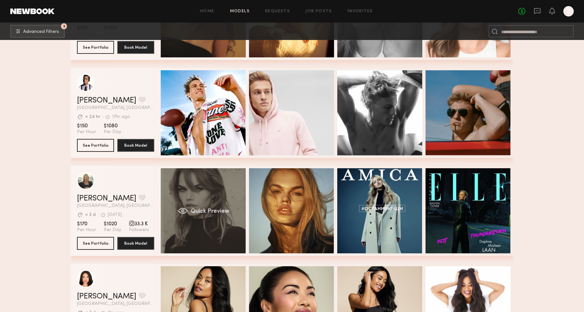
click at [203, 175] on div "Quick Preview" at bounding box center [203, 210] width 85 height 85
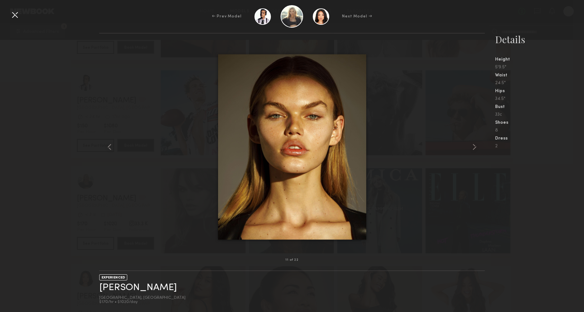
click at [541, 219] on nb-gallery-model-stats "Details Height 5'9.5" Waist 24.5" Hips 34.5" Bust 33c Shoes 8 Dress 2" at bounding box center [534, 172] width 99 height 279
click at [12, 14] on div at bounding box center [15, 15] width 10 height 10
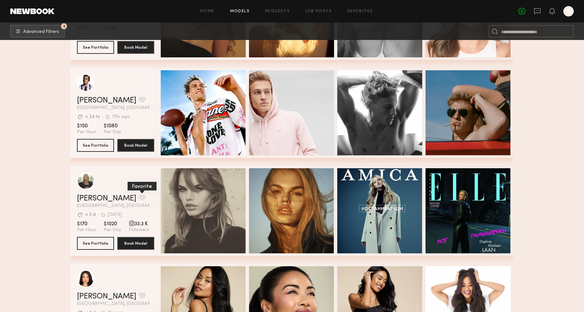
click at [139, 197] on button "grid" at bounding box center [142, 198] width 7 height 6
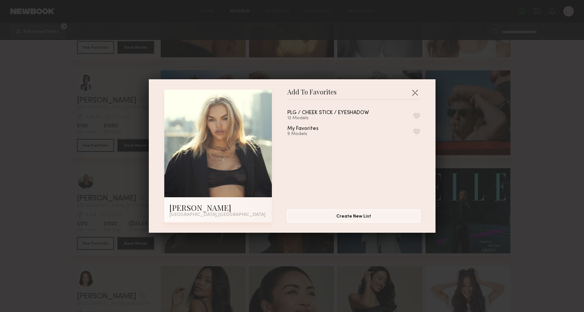
click at [420, 118] on button "button" at bounding box center [417, 116] width 7 height 6
click at [415, 93] on button "button" at bounding box center [415, 92] width 10 height 10
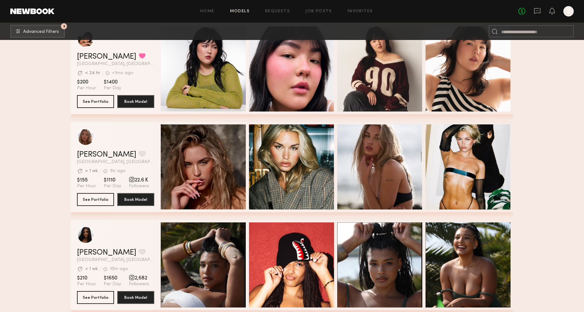
scroll to position [3163, 0]
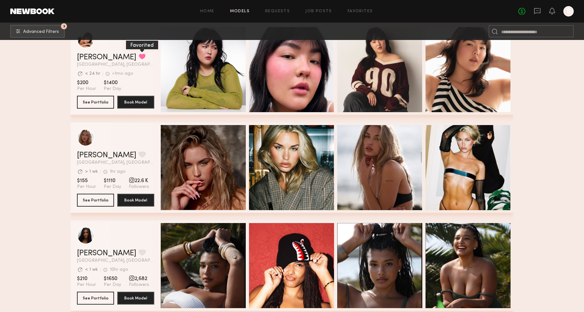
click at [139, 55] on button "grid" at bounding box center [142, 57] width 7 height 6
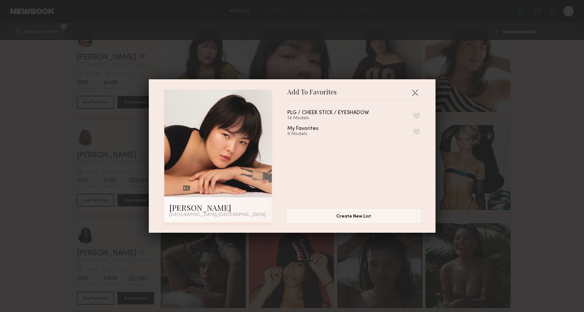
click at [417, 114] on button "button" at bounding box center [417, 116] width 7 height 6
click at [416, 91] on button "button" at bounding box center [415, 92] width 10 height 10
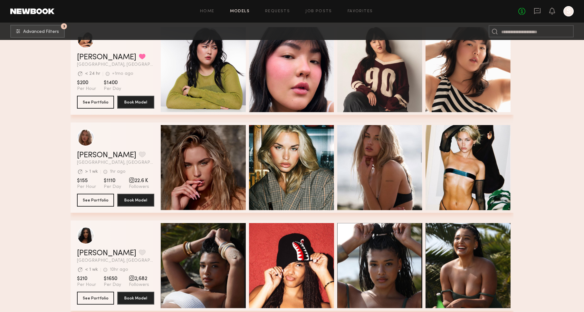
scroll to position [3234, 0]
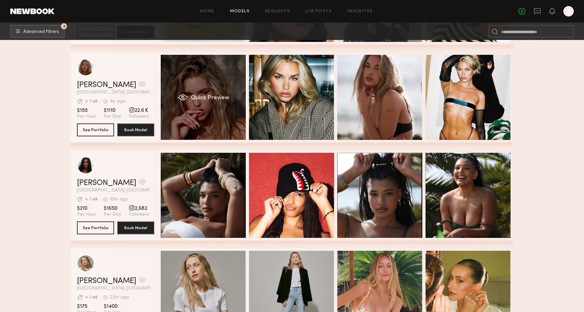
click at [179, 63] on div "Quick Preview" at bounding box center [203, 97] width 85 height 85
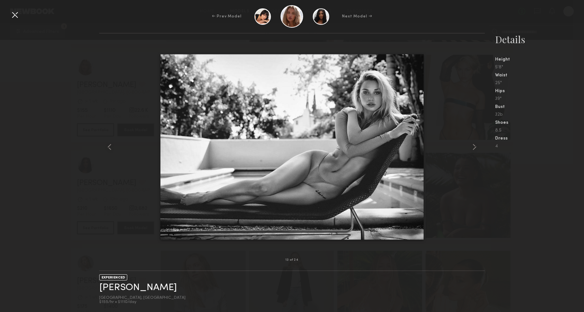
click at [66, 115] on div "13 of 24 EXPERIENCED Emma V. Los Angeles, CA $155/hr • $1110/day Details Height…" at bounding box center [292, 172] width 584 height 279
drag, startPoint x: 14, startPoint y: 13, endPoint x: 68, endPoint y: 39, distance: 60.0
click at [14, 13] on div at bounding box center [15, 15] width 10 height 10
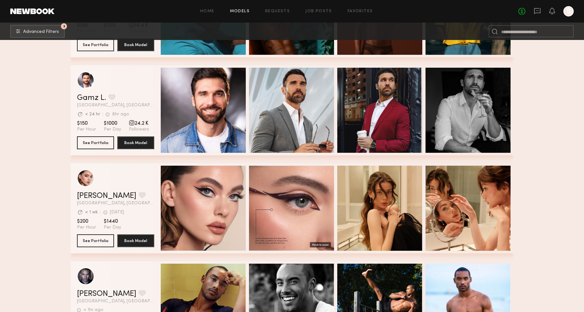
scroll to position [6553, 0]
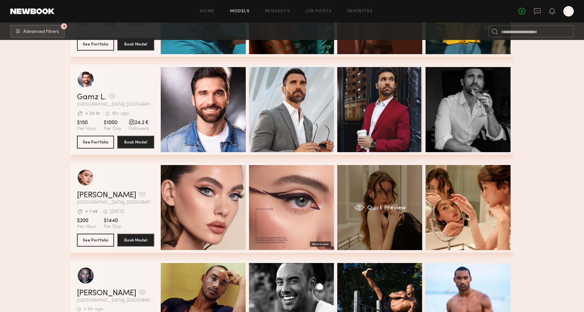
click at [392, 190] on div "Quick Preview" at bounding box center [379, 207] width 85 height 85
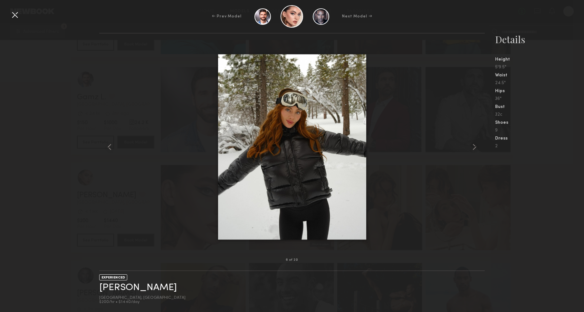
click at [431, 184] on div at bounding box center [292, 147] width 386 height 206
drag, startPoint x: 119, startPoint y: 92, endPoint x: 97, endPoint y: 70, distance: 31.0
click at [119, 90] on div at bounding box center [292, 147] width 386 height 206
click at [17, 18] on div at bounding box center [15, 15] width 10 height 10
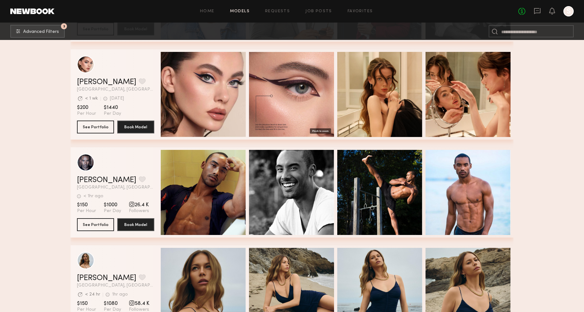
scroll to position [6562, 0]
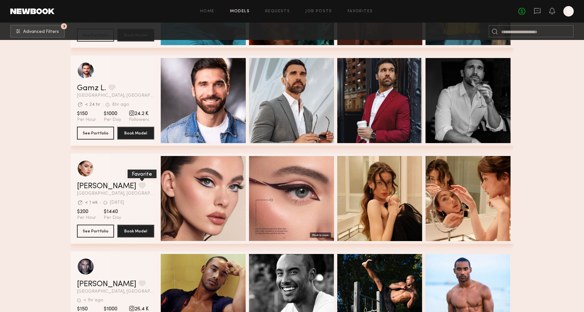
click at [139, 182] on button "grid" at bounding box center [142, 185] width 7 height 6
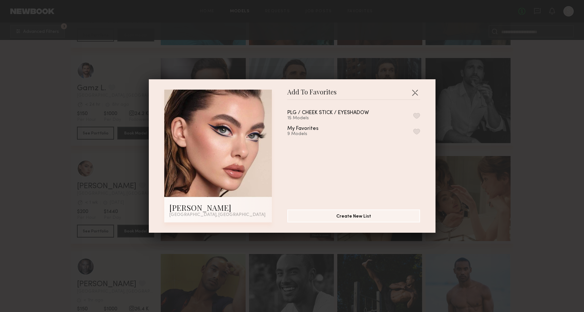
drag, startPoint x: 418, startPoint y: 116, endPoint x: 418, endPoint y: 120, distance: 4.2
click at [418, 116] on button "button" at bounding box center [417, 116] width 7 height 6
click at [418, 91] on button "button" at bounding box center [415, 92] width 10 height 10
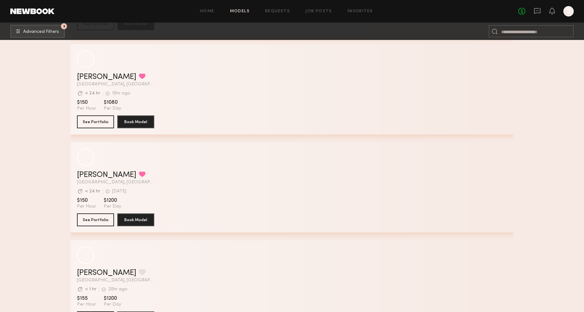
scroll to position [9901, 0]
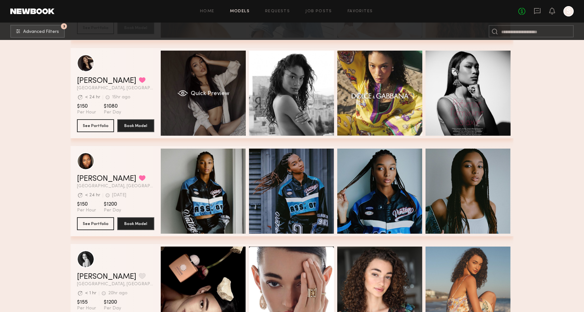
click at [213, 56] on div "Quick Preview" at bounding box center [203, 93] width 85 height 85
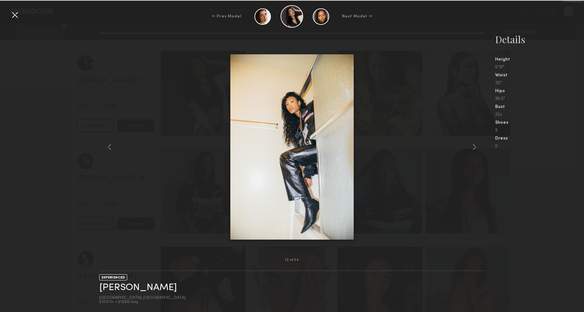
click at [521, 170] on nb-gallery-model-stats "Details Height 5'10" Waist 25" Hips 36.5" Bust 32c Shoes 9 Dress 0" at bounding box center [534, 172] width 99 height 279
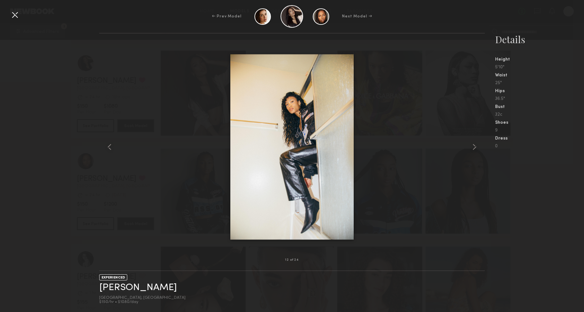
click at [13, 16] on div at bounding box center [15, 15] width 10 height 10
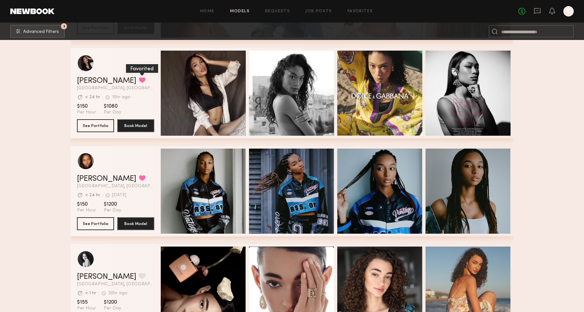
click at [139, 81] on button "grid" at bounding box center [142, 80] width 7 height 6
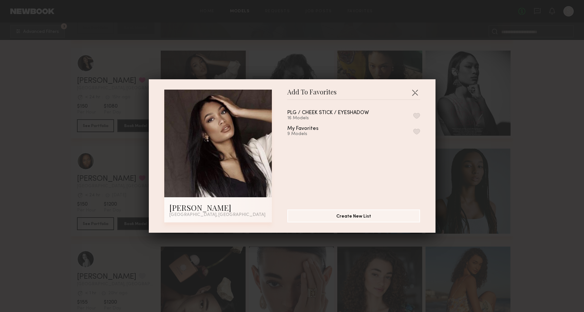
click at [419, 113] on button "button" at bounding box center [417, 116] width 7 height 6
click at [415, 92] on button "button" at bounding box center [415, 92] width 10 height 10
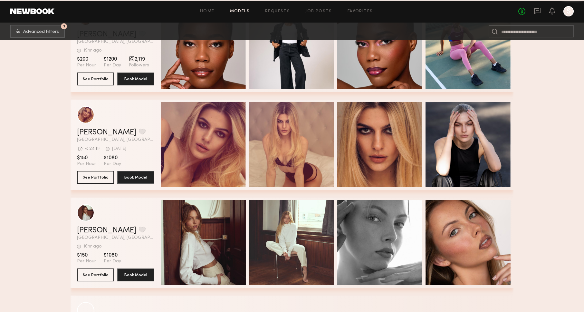
scroll to position [18669, 0]
